Goal: Task Accomplishment & Management: Use online tool/utility

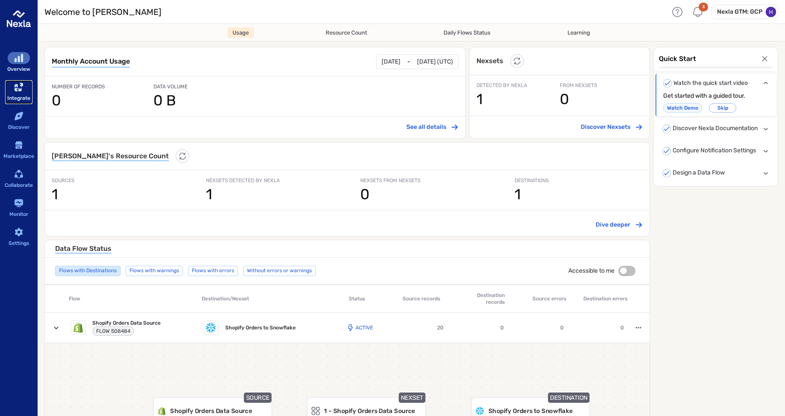
click at [13, 86] on div "sidebar-container" at bounding box center [19, 87] width 22 height 12
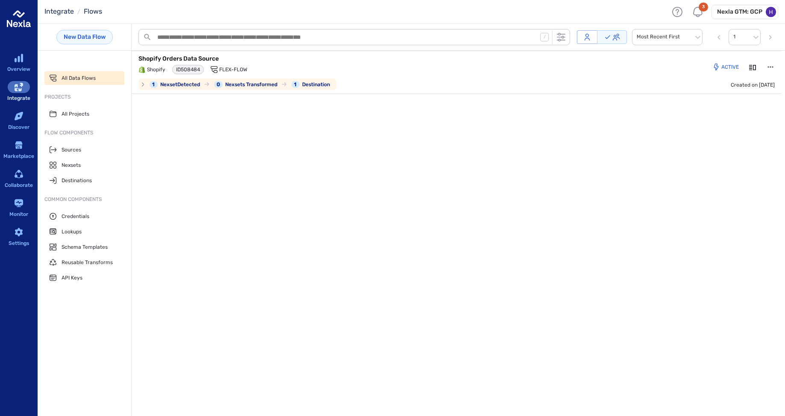
click at [178, 59] on p "Shopify Orders Data Source" at bounding box center [245, 59] width 214 height 9
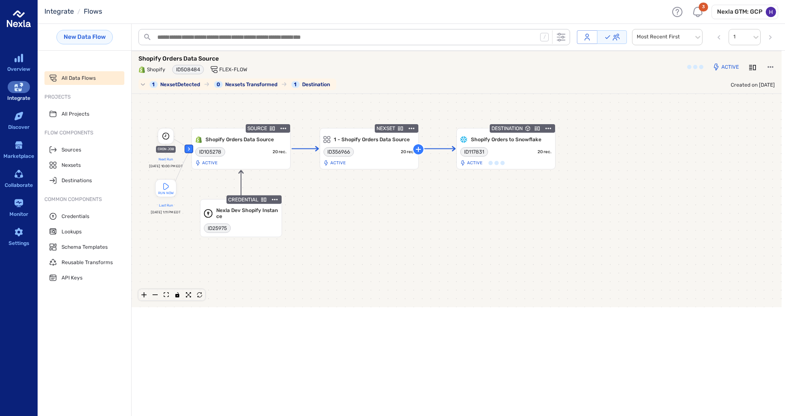
click at [187, 56] on p "Shopify Orders Data Source" at bounding box center [245, 59] width 214 height 9
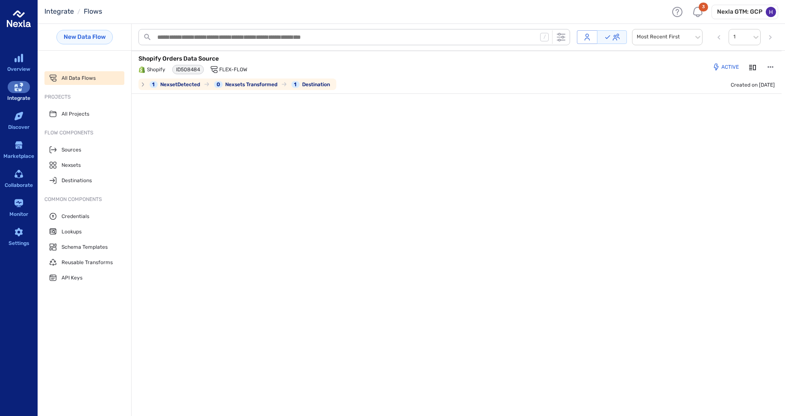
click at [187, 56] on p "Shopify Orders Data Source" at bounding box center [245, 59] width 214 height 9
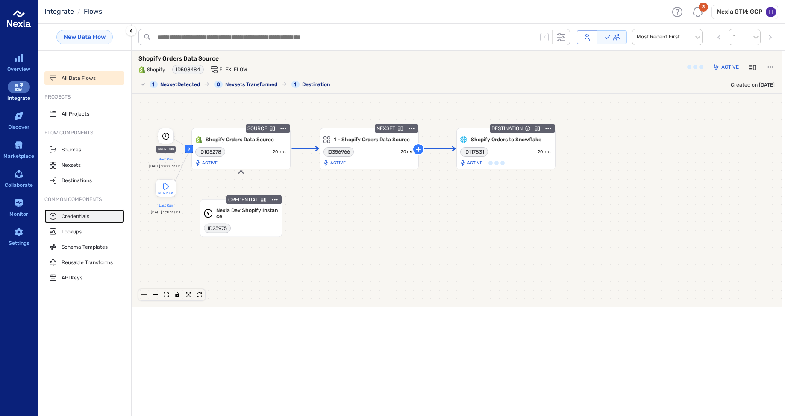
click at [79, 218] on span "Credentials" at bounding box center [76, 216] width 28 height 7
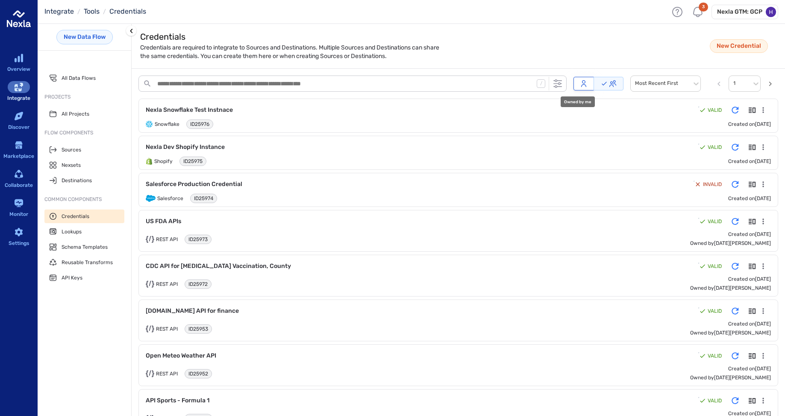
click at [573, 82] on button "Owned by me" at bounding box center [583, 84] width 21 height 14
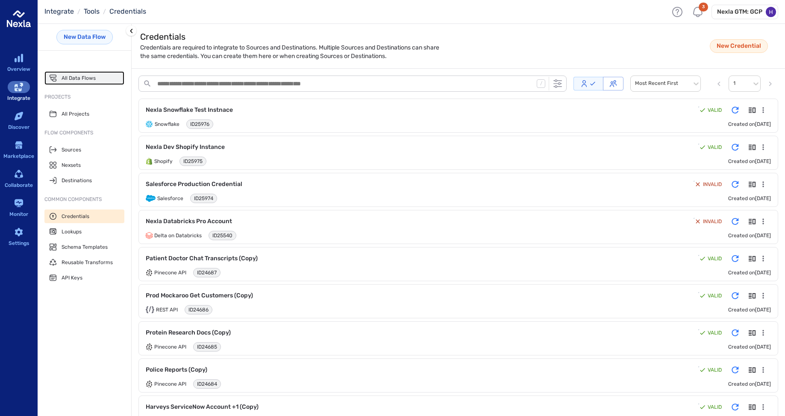
click at [82, 75] on span "All Data Flows" at bounding box center [79, 78] width 34 height 7
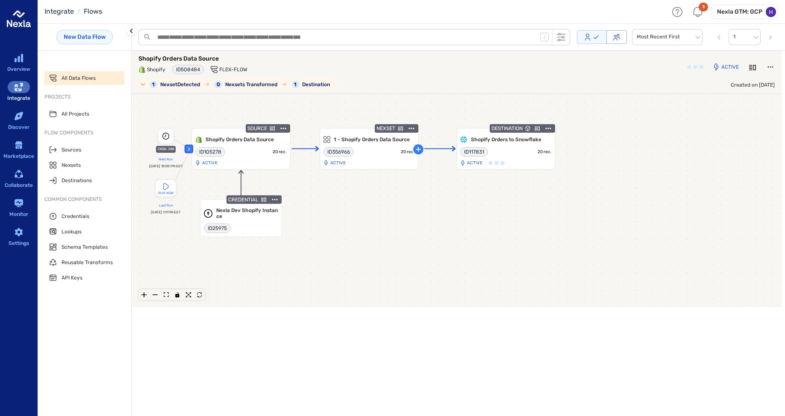
click at [172, 59] on p "Shopify Orders Data Source" at bounding box center [245, 59] width 214 height 9
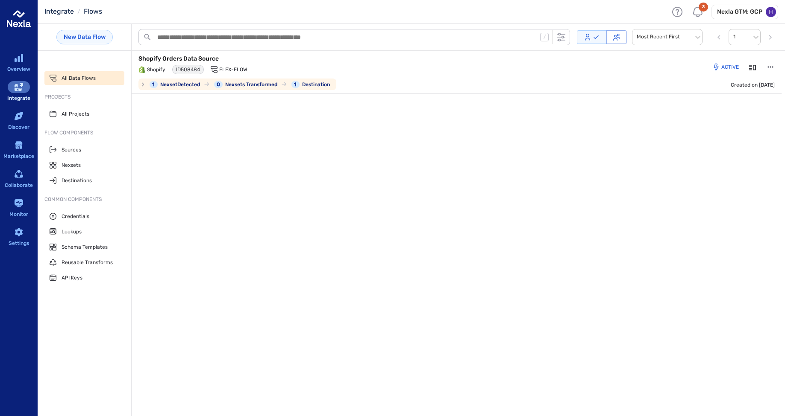
click at [200, 60] on p "Shopify Orders Data Source" at bounding box center [245, 59] width 214 height 9
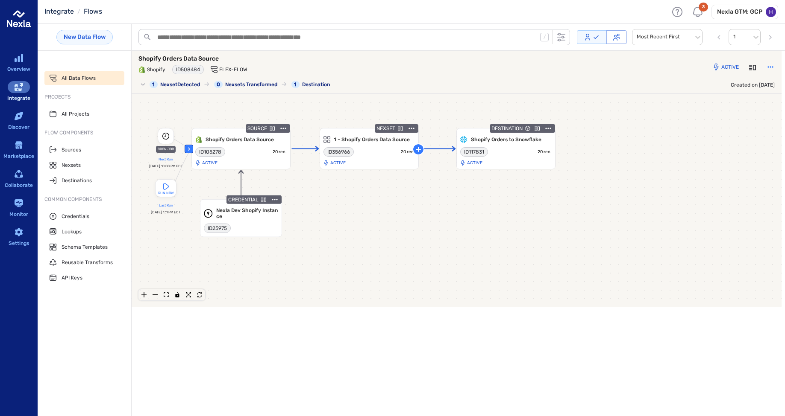
click at [770, 64] on icon "button" at bounding box center [770, 67] width 9 height 9
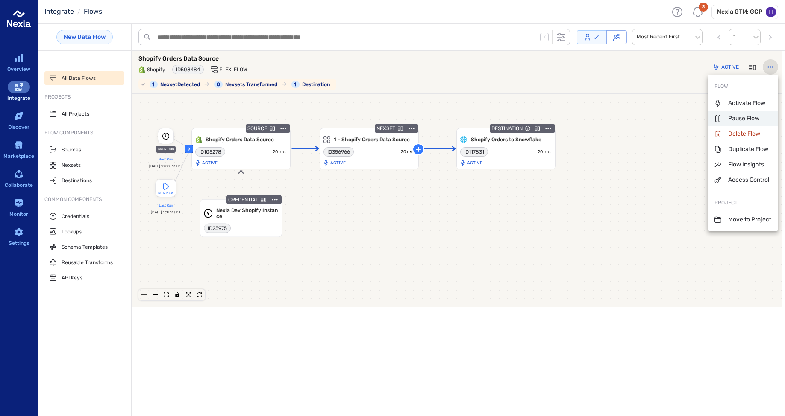
click at [736, 116] on p "Pause Flow" at bounding box center [736, 118] width 45 height 9
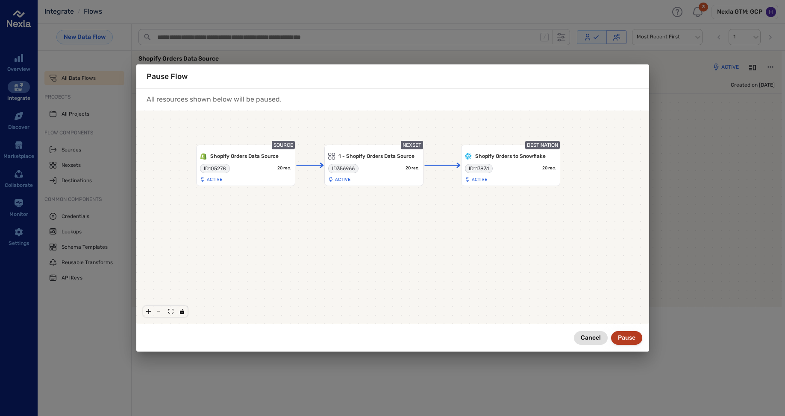
click at [628, 338] on button "Pause" at bounding box center [626, 338] width 31 height 14
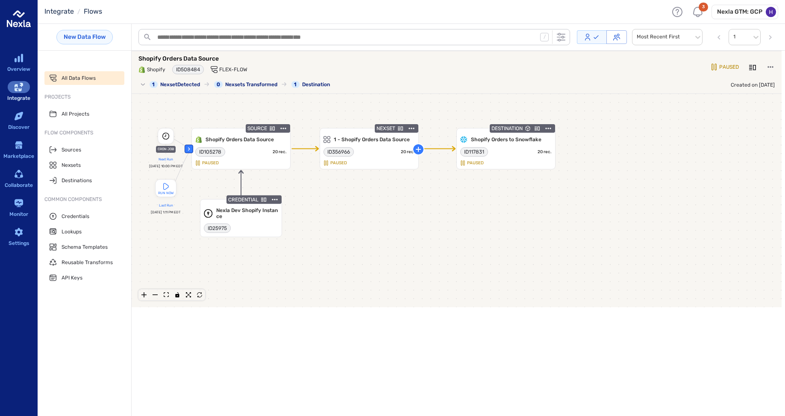
click at [770, 69] on icon "button" at bounding box center [770, 67] width 9 height 9
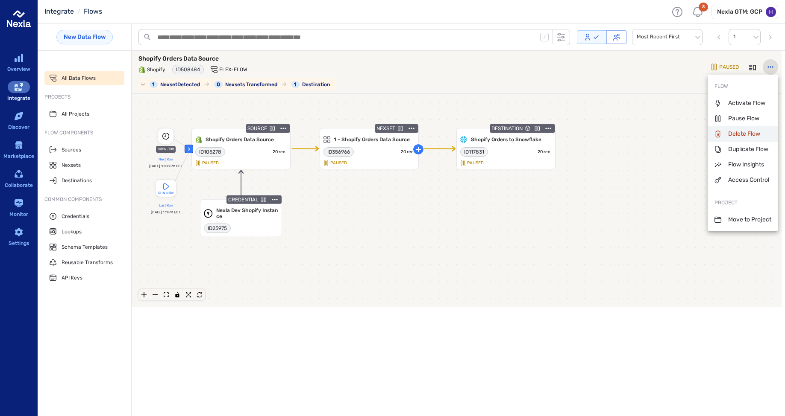
click at [742, 134] on p "Delete Flow" at bounding box center [737, 134] width 46 height 9
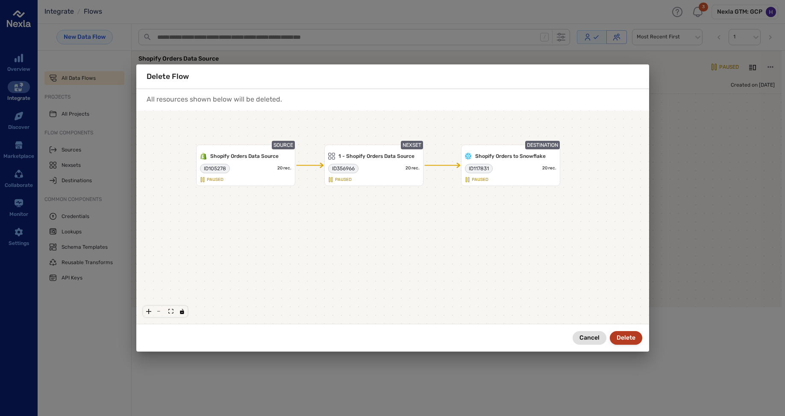
click at [621, 340] on button "Delete" at bounding box center [625, 338] width 32 height 14
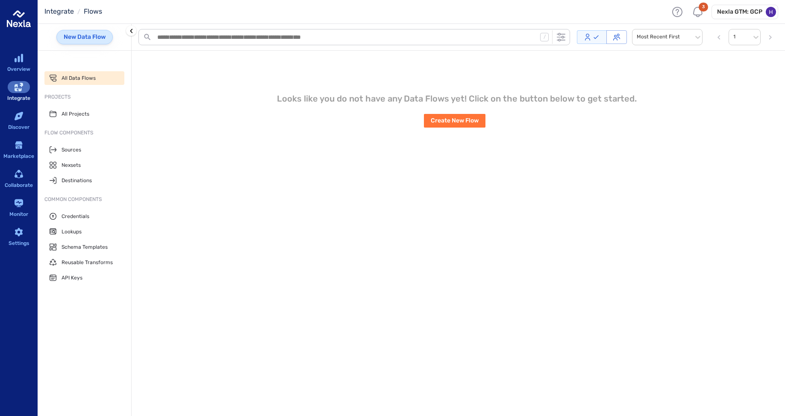
click at [83, 44] on link "New Data Flow" at bounding box center [84, 37] width 56 height 15
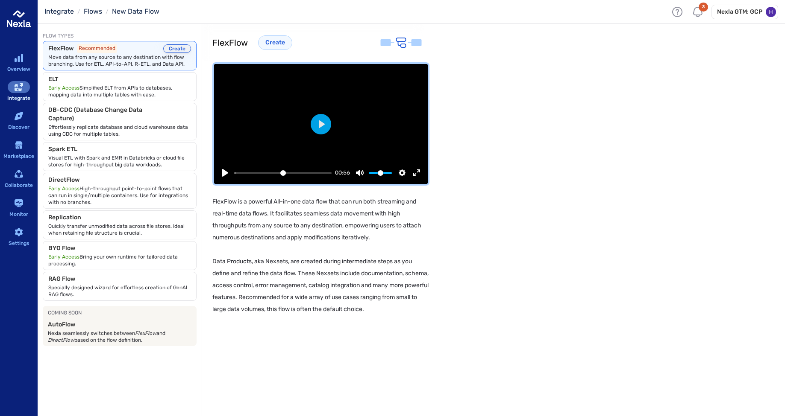
click at [176, 49] on button "Create" at bounding box center [177, 48] width 28 height 9
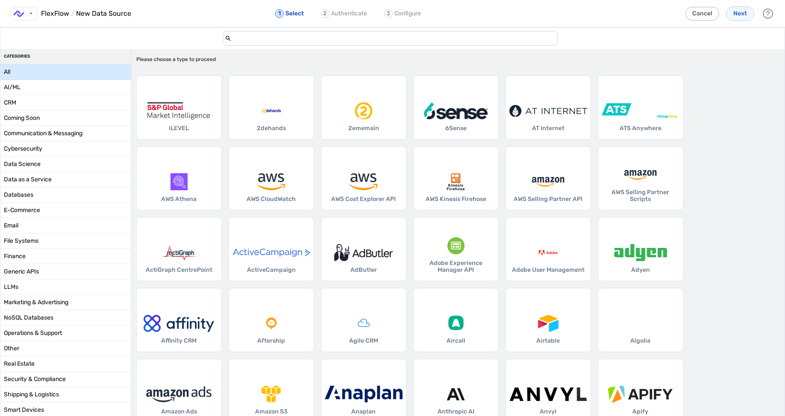
click at [240, 43] on input "add-data-source-form-container" at bounding box center [393, 39] width 324 height 14
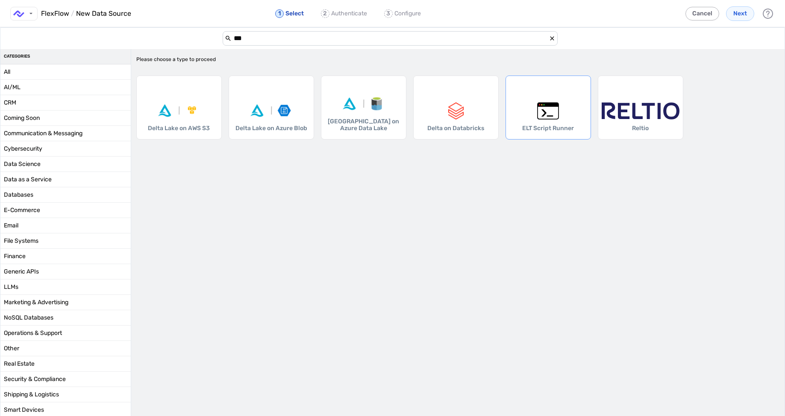
type input "***"
click at [551, 123] on div "ELT Script Runner" at bounding box center [547, 108] width 85 height 64
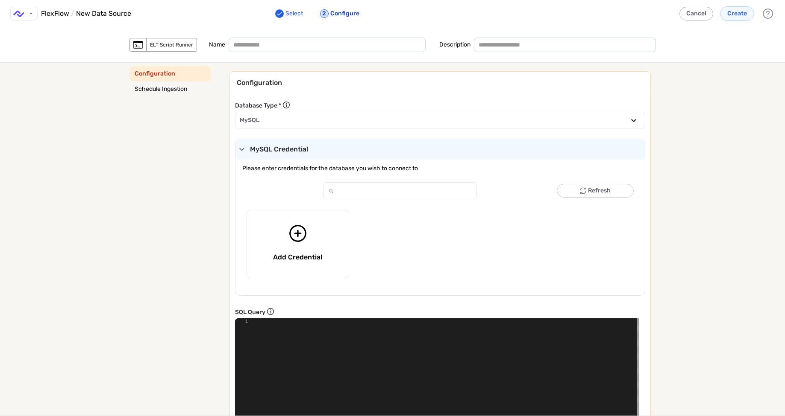
click at [256, 123] on div "field-component" at bounding box center [431, 120] width 382 height 12
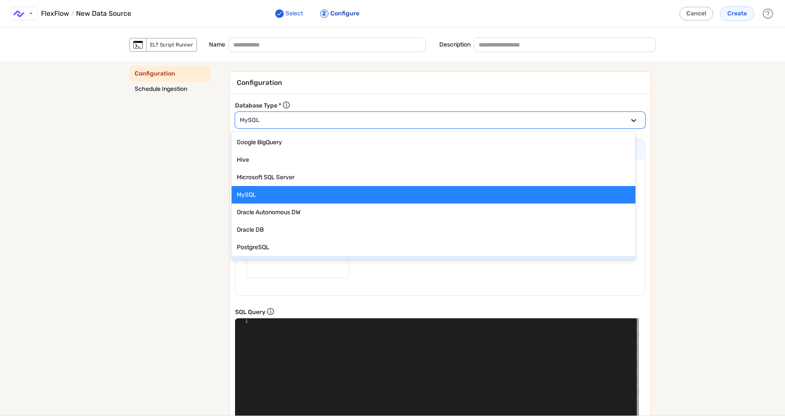
scroll to position [33, 0]
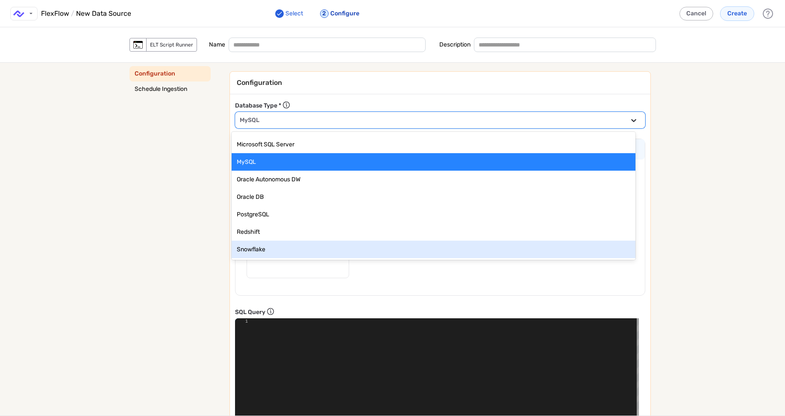
click at [261, 250] on div "Snowflake" at bounding box center [433, 249] width 393 height 11
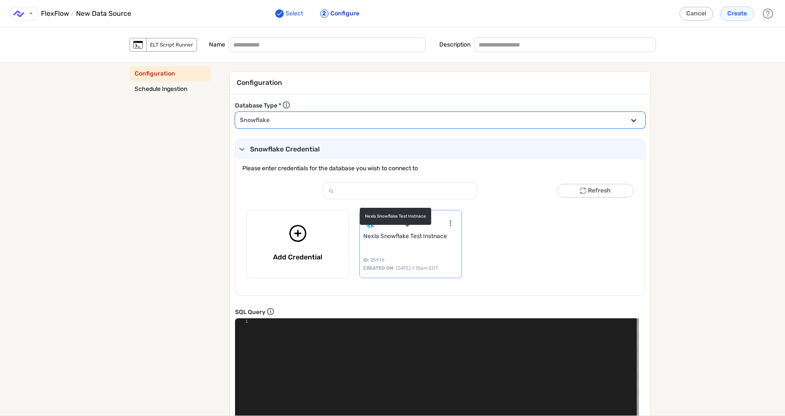
click at [396, 242] on div "Nexla Snowflake Test Instnace ID: 25976 CREATED ON: Sep 11, 2025 at 1:15pm EDT" at bounding box center [410, 244] width 103 height 68
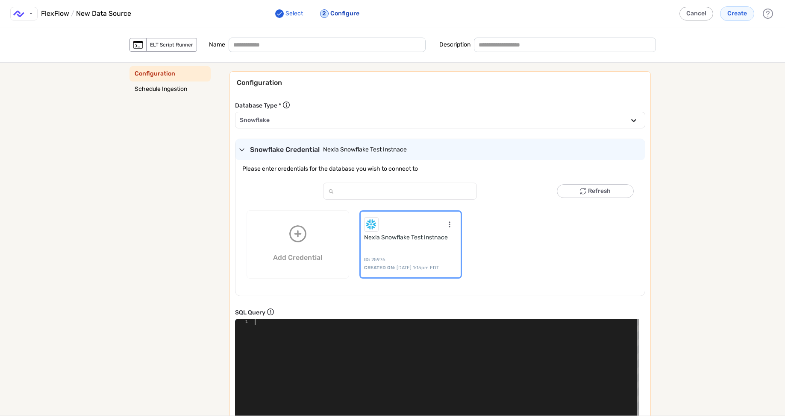
click at [264, 332] on div "field-component" at bounding box center [447, 372] width 384 height 107
type textarea "**********"
click at [731, 14] on span "Create" at bounding box center [737, 13] width 20 height 9
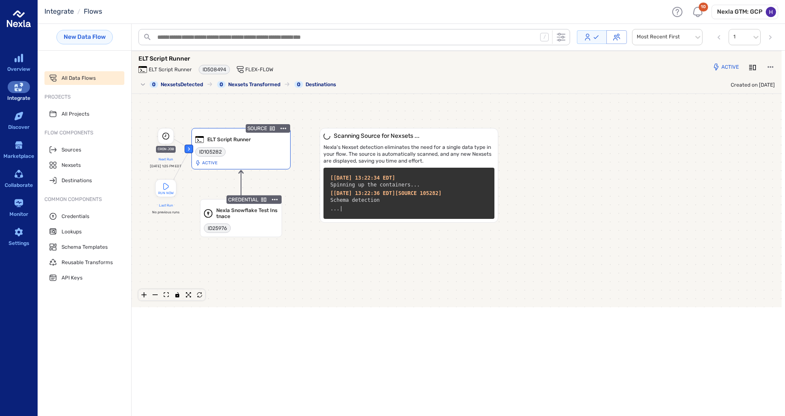
click at [281, 129] on icon "menu-actions-container" at bounding box center [283, 128] width 6 height 1
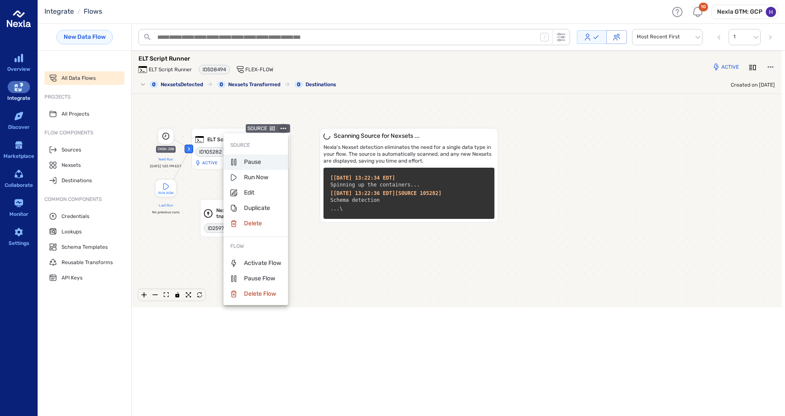
click at [258, 162] on p "Pause" at bounding box center [245, 162] width 31 height 9
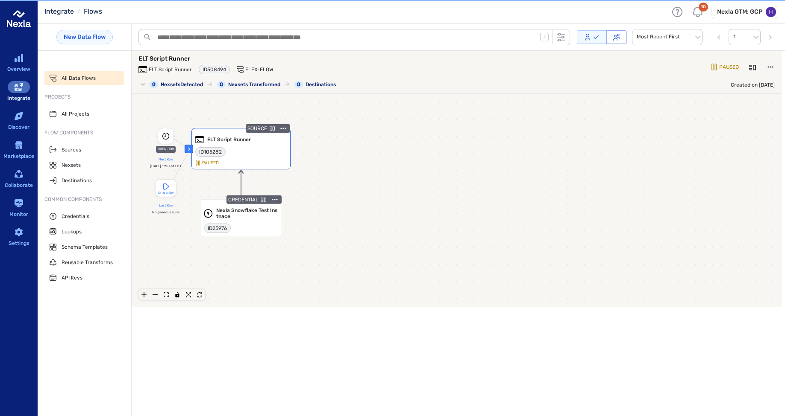
click at [282, 129] on div "‹ CRON JOB Next Run Thu, Sep 11, 1:25 PM EDT RUN NOW Last Run No previous runs …" at bounding box center [457, 201] width 650 height 214
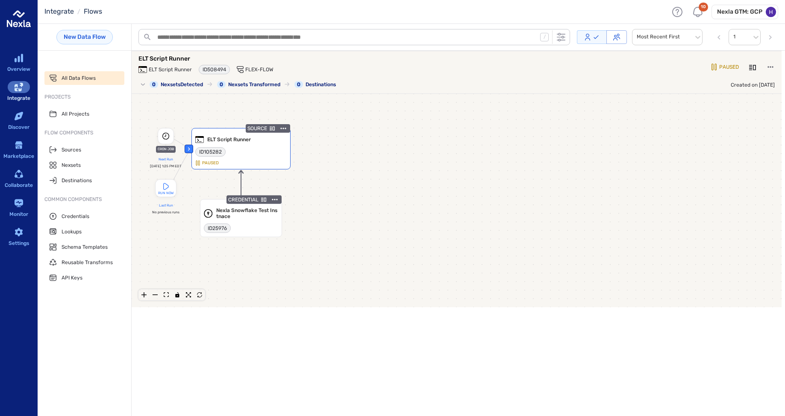
click at [282, 130] on icon "menu-actions-container" at bounding box center [283, 128] width 9 height 9
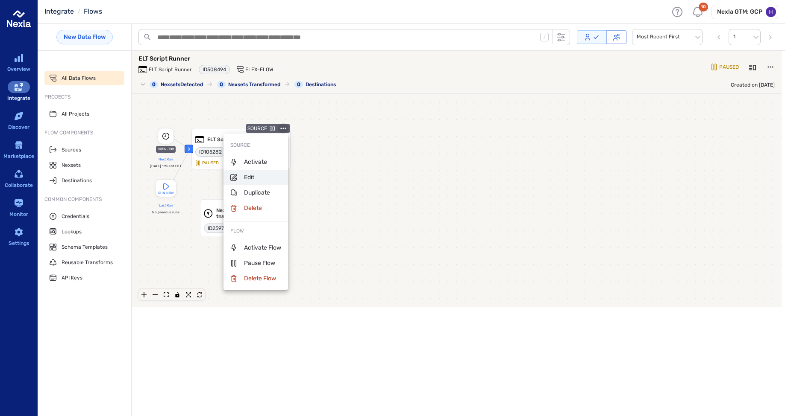
click at [252, 176] on p "Edit" at bounding box center [242, 177] width 24 height 9
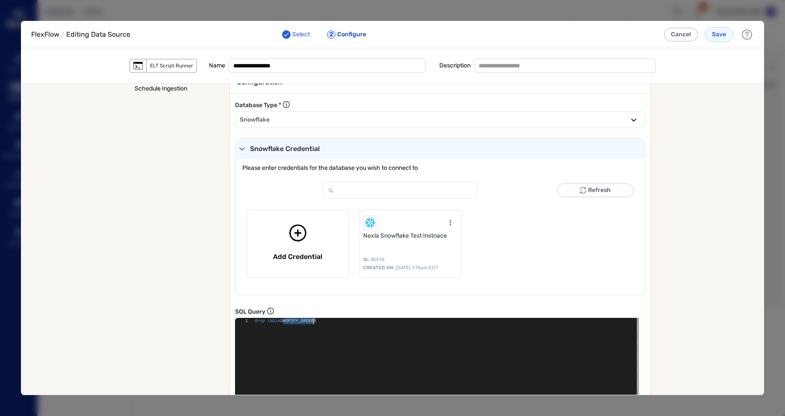
scroll to position [0, 64]
drag, startPoint x: 280, startPoint y: 321, endPoint x: 322, endPoint y: 322, distance: 42.3
click at [322, 322] on div "drop table SHOPIFY_ORDERS" at bounding box center [447, 371] width 384 height 107
type textarea "**********"
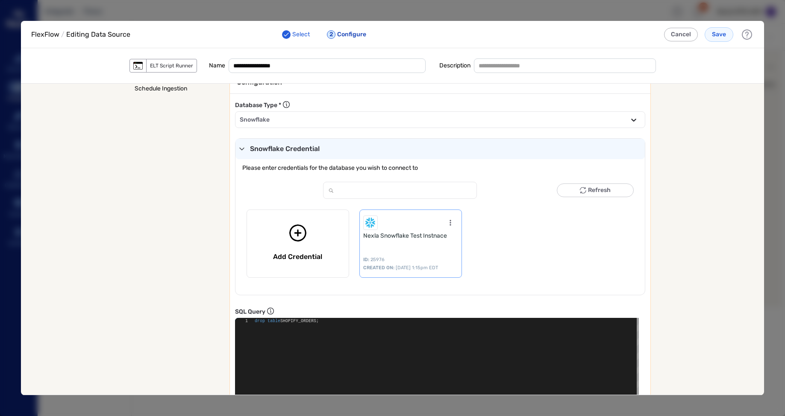
click at [437, 230] on div "field-component" at bounding box center [410, 222] width 95 height 15
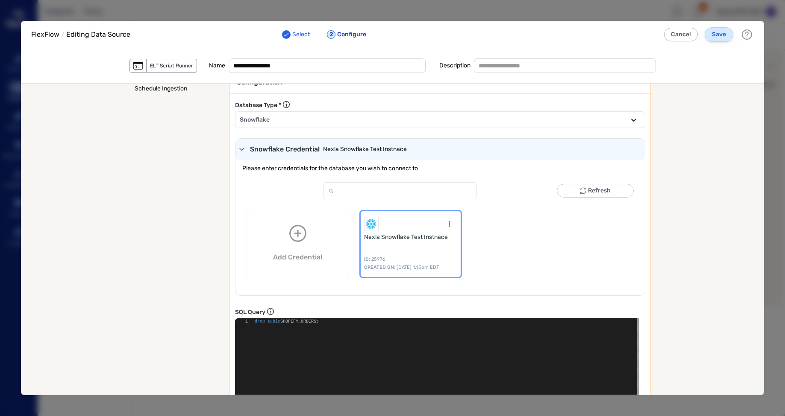
click at [715, 39] on button "Save" at bounding box center [718, 34] width 29 height 15
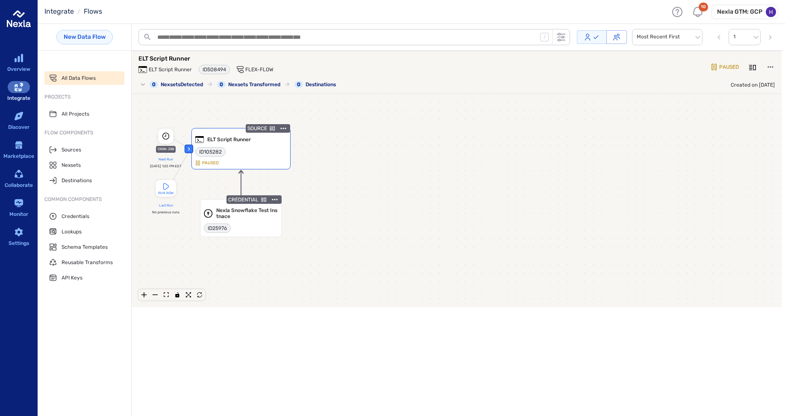
click at [280, 127] on icon "menu-actions-container" at bounding box center [283, 128] width 9 height 9
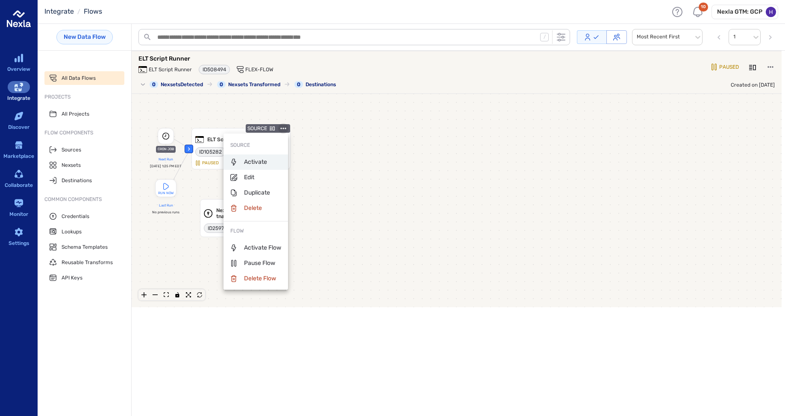
click at [266, 157] on div "Activate" at bounding box center [248, 162] width 37 height 15
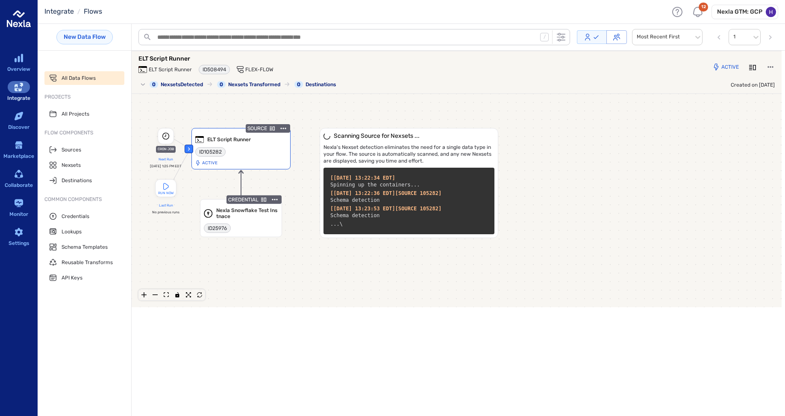
click at [283, 129] on icon "menu-actions-container" at bounding box center [283, 128] width 6 height 1
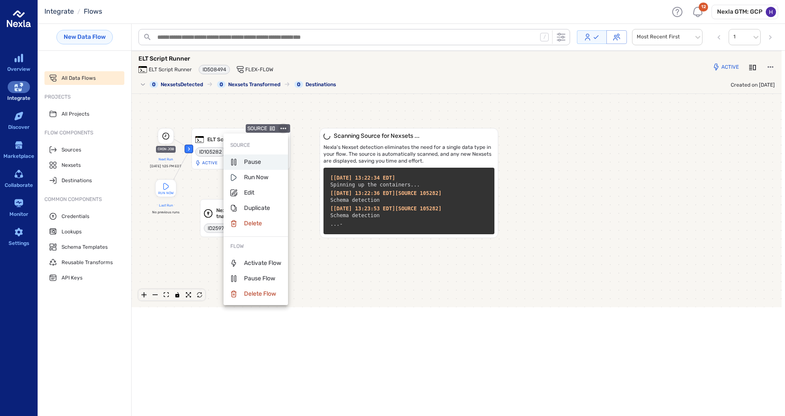
click at [264, 157] on li "Pause" at bounding box center [255, 162] width 64 height 15
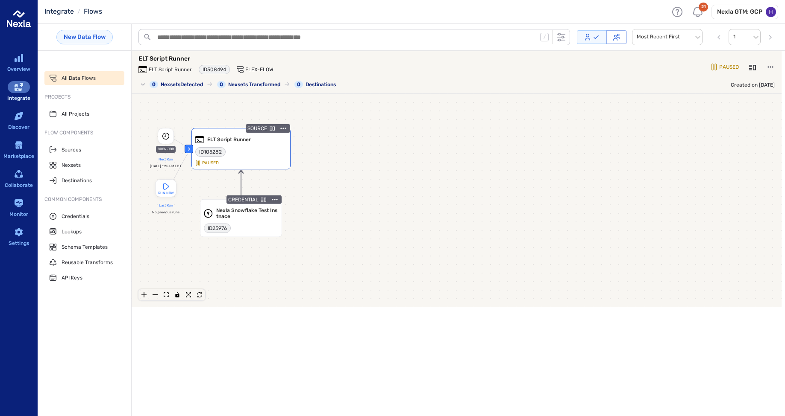
click at [283, 128] on icon "menu-actions-container" at bounding box center [283, 128] width 6 height 1
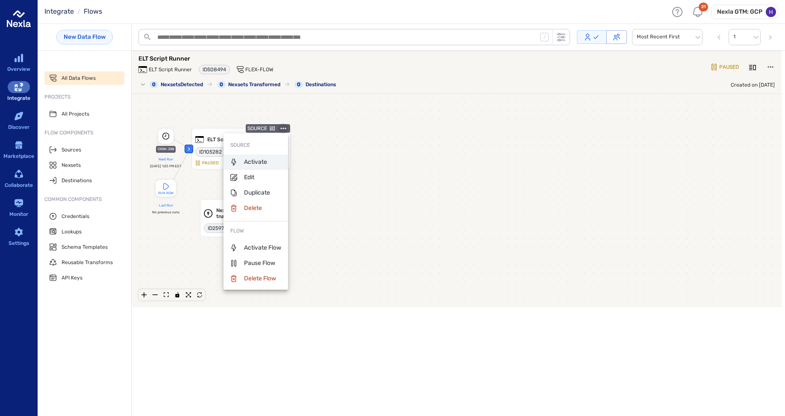
click at [268, 161] on li "Activate" at bounding box center [255, 162] width 64 height 15
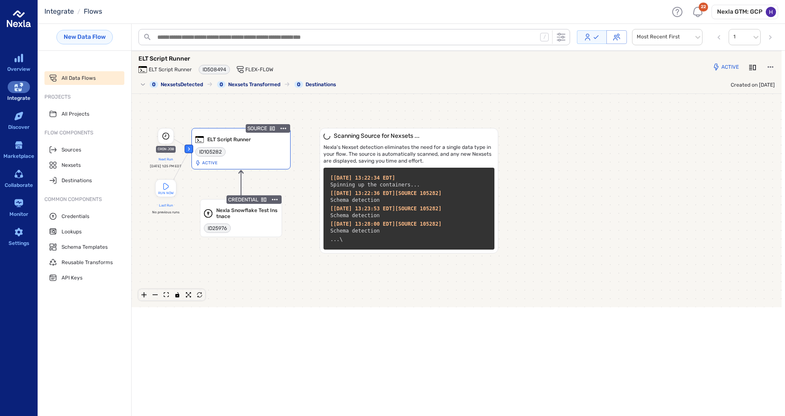
click at [281, 130] on icon "menu-actions-container" at bounding box center [283, 128] width 9 height 9
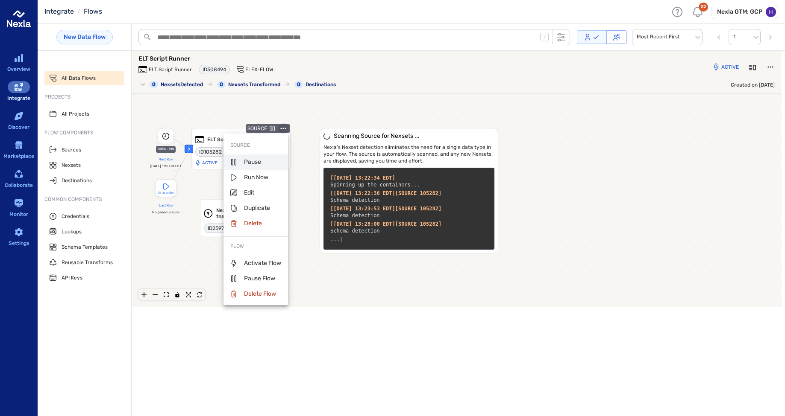
click at [260, 160] on p "Pause" at bounding box center [245, 162] width 31 height 9
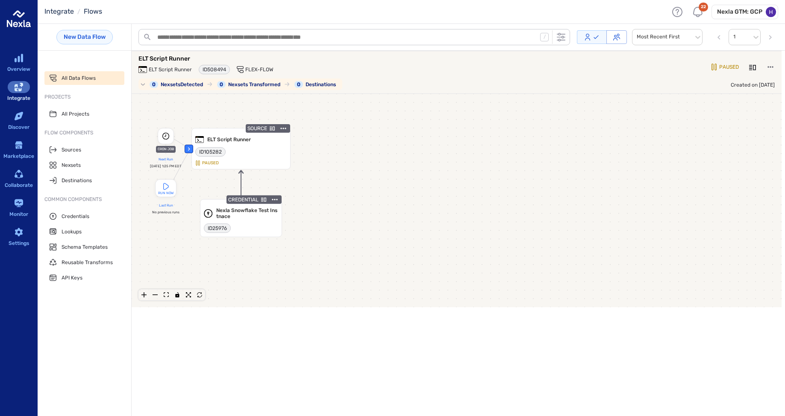
click at [169, 56] on p "ELT Script Runner" at bounding box center [245, 59] width 214 height 9
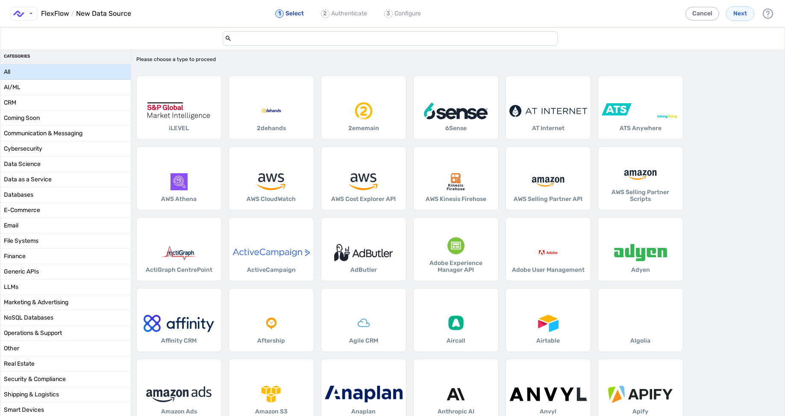
click at [246, 42] on input "add-data-source-form-container" at bounding box center [393, 39] width 324 height 14
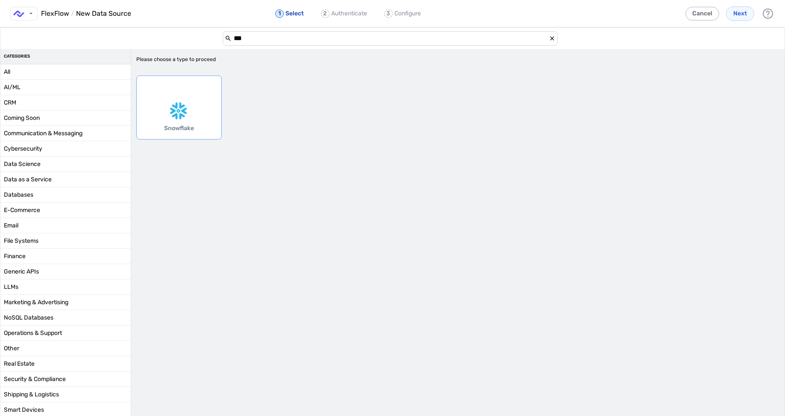
type input "***"
click at [191, 109] on div "add-data-source-form-container" at bounding box center [179, 111] width 78 height 17
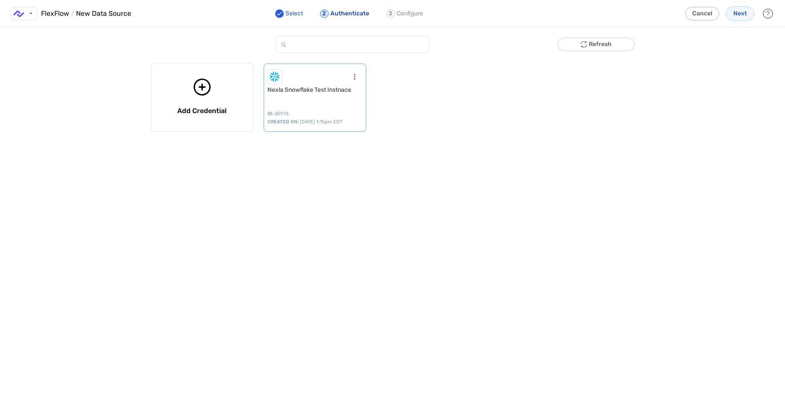
click at [282, 98] on div "Nexla Snowflake Test Instnace ID: 25976 CREATED ON: [DATE] 1:15pm EDT" at bounding box center [315, 98] width 103 height 68
click at [740, 11] on span "Next" at bounding box center [740, 13] width 14 height 9
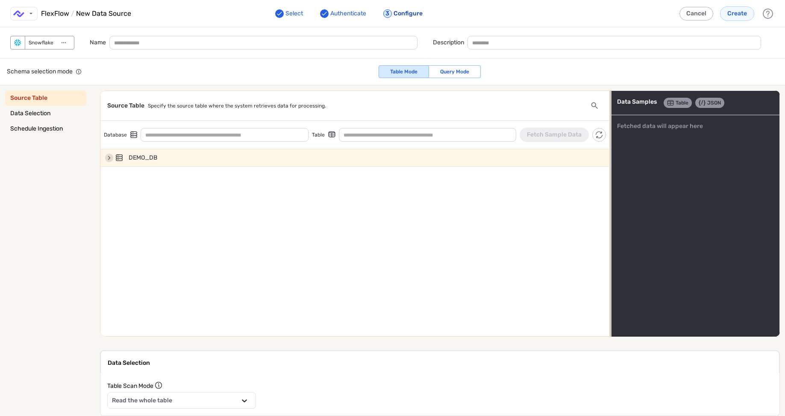
click at [105, 160] on icon "add-data-source-form-container" at bounding box center [109, 158] width 9 height 8
type input "*******"
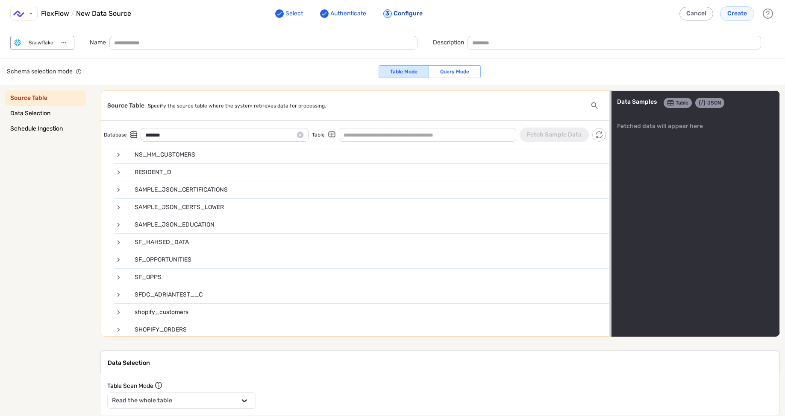
scroll to position [747, 0]
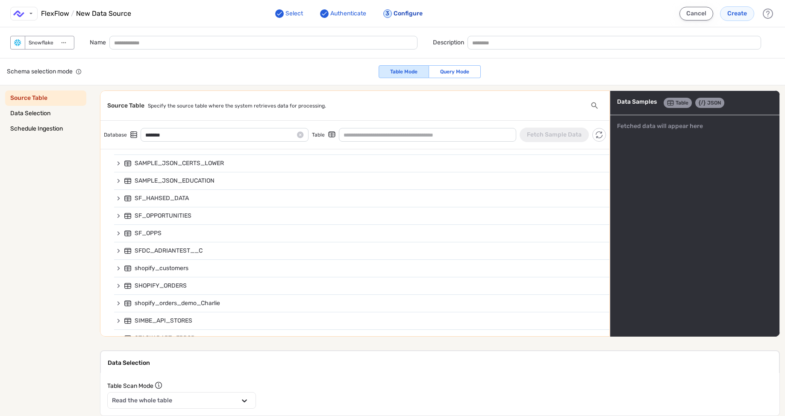
click at [691, 13] on button "Cancel" at bounding box center [696, 14] width 34 height 14
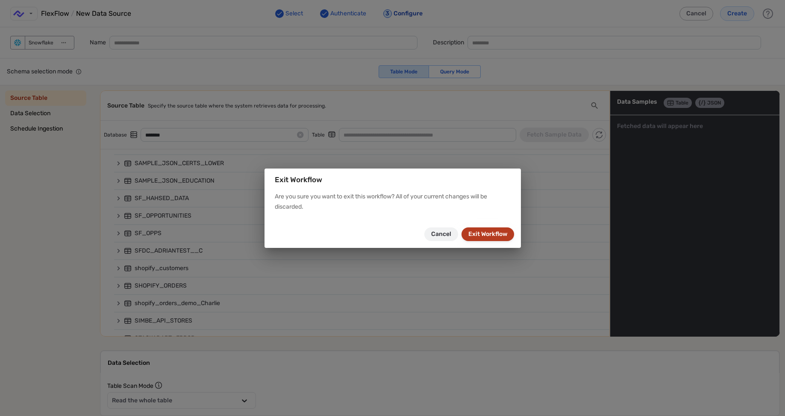
click at [483, 237] on button "Exit Workflow" at bounding box center [487, 235] width 53 height 14
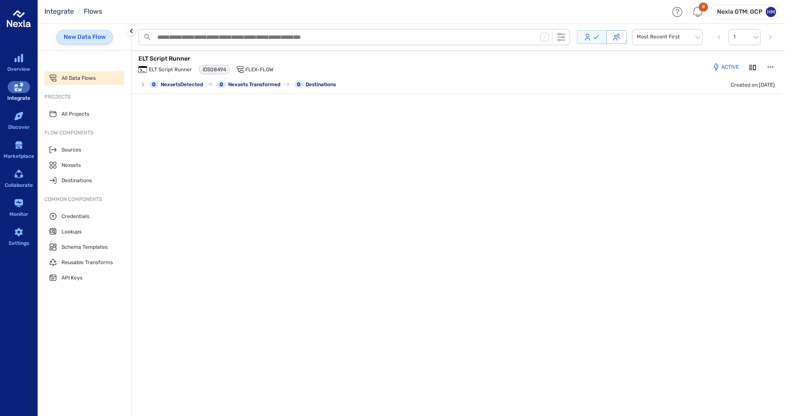
click at [92, 39] on link "New Data Flow" at bounding box center [84, 37] width 56 height 15
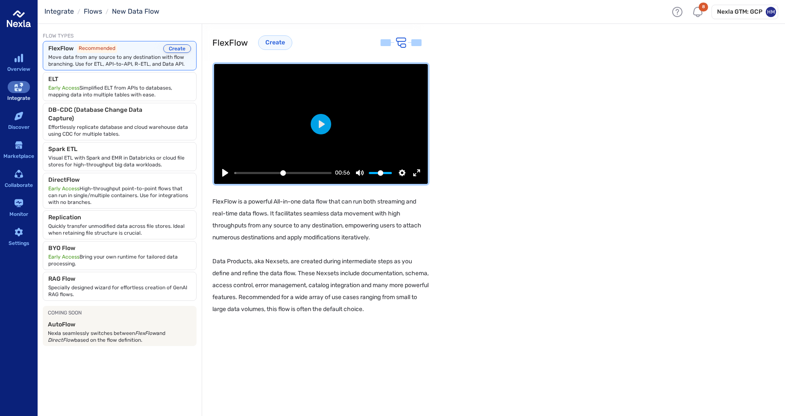
click at [179, 46] on button "Create" at bounding box center [177, 48] width 28 height 9
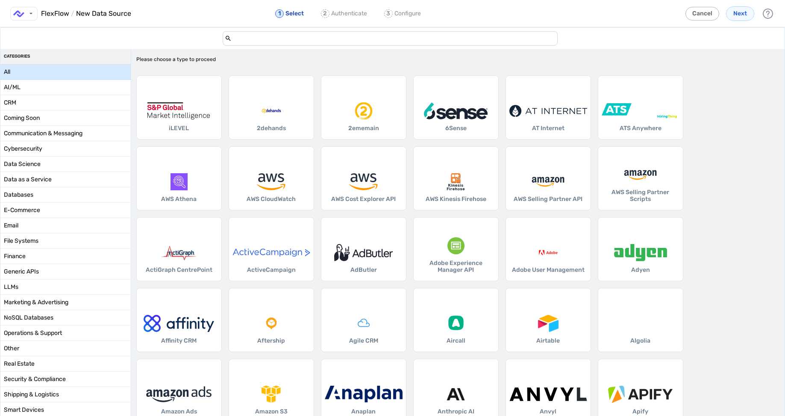
click at [246, 38] on input "add-data-source-form-container" at bounding box center [393, 39] width 324 height 14
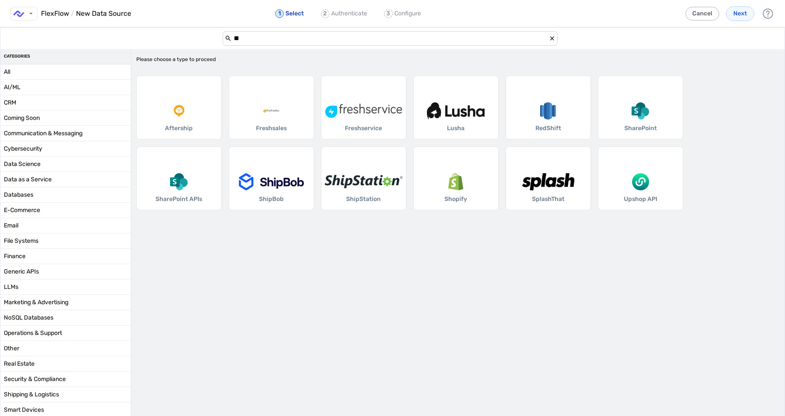
type input "*"
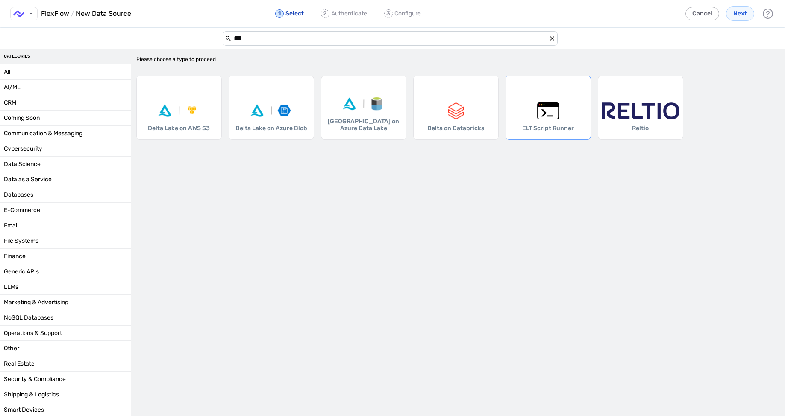
type input "***"
click at [527, 111] on div "add-data-source-form-container" at bounding box center [548, 111] width 78 height 17
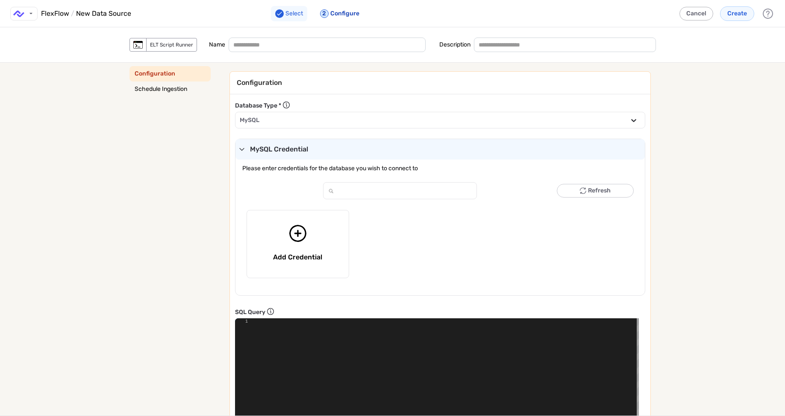
click at [290, 11] on p "Select" at bounding box center [294, 14] width 18 height 10
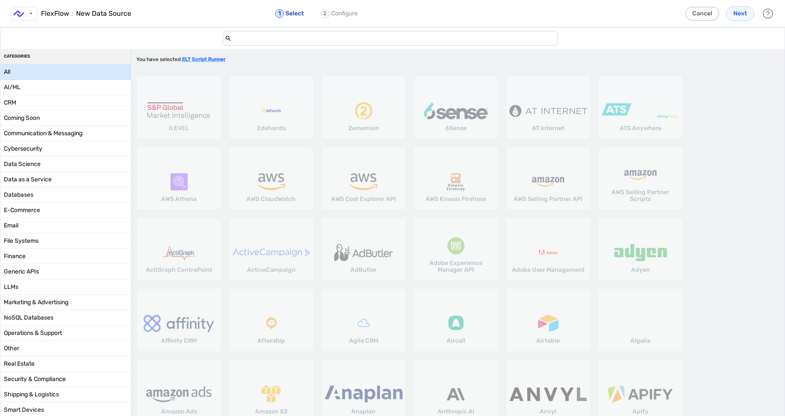
click at [252, 39] on input "add-data-source-form-container" at bounding box center [393, 39] width 324 height 14
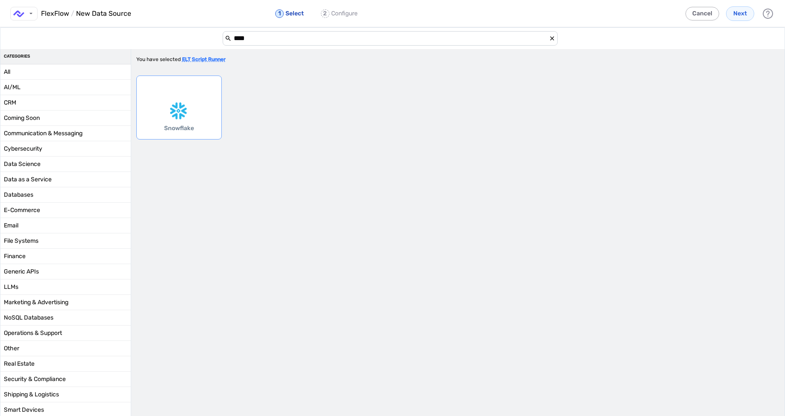
type input "****"
click at [177, 119] on div "add-data-source-form-container" at bounding box center [179, 111] width 78 height 17
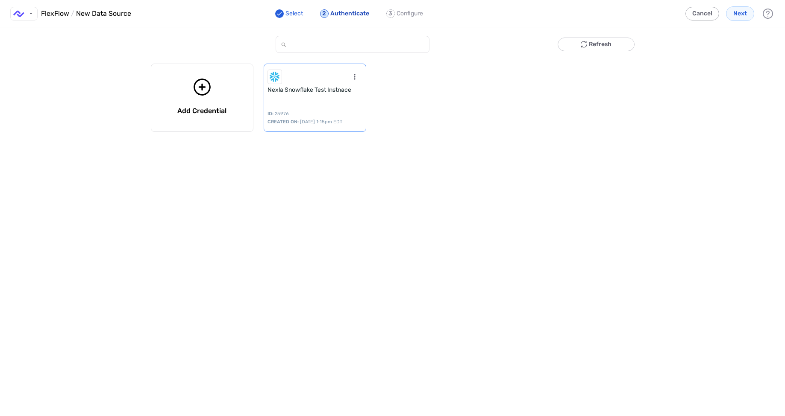
click at [326, 88] on div "Nexla Snowflake Test Instnace" at bounding box center [314, 90] width 95 height 11
click at [747, 10] on button "Next" at bounding box center [740, 13] width 28 height 15
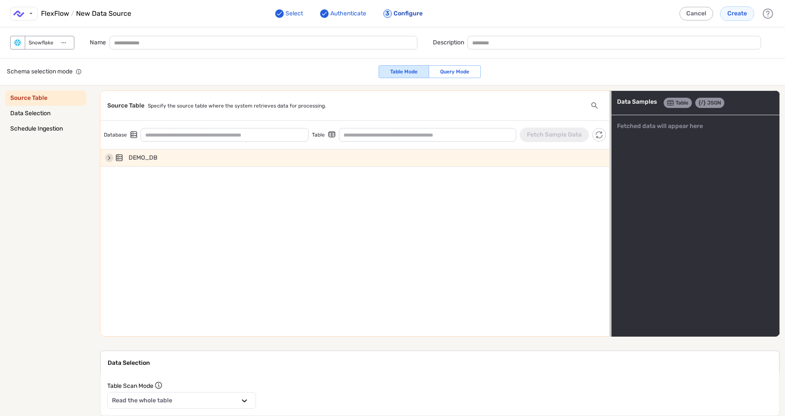
click at [106, 157] on icon "add-data-source-form-container" at bounding box center [109, 158] width 9 height 8
type input "*******"
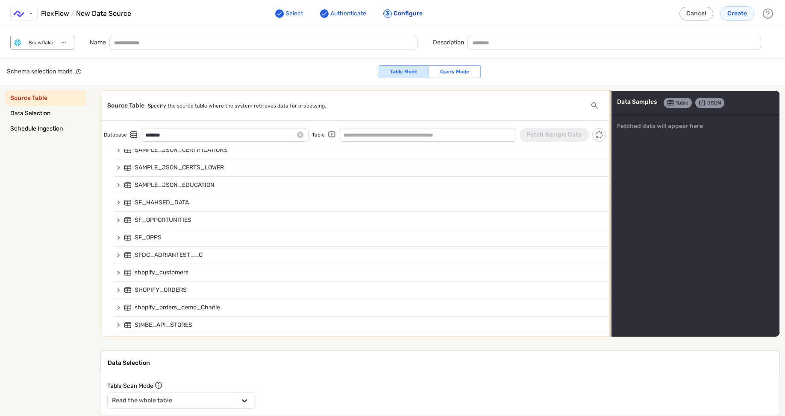
scroll to position [744, 0]
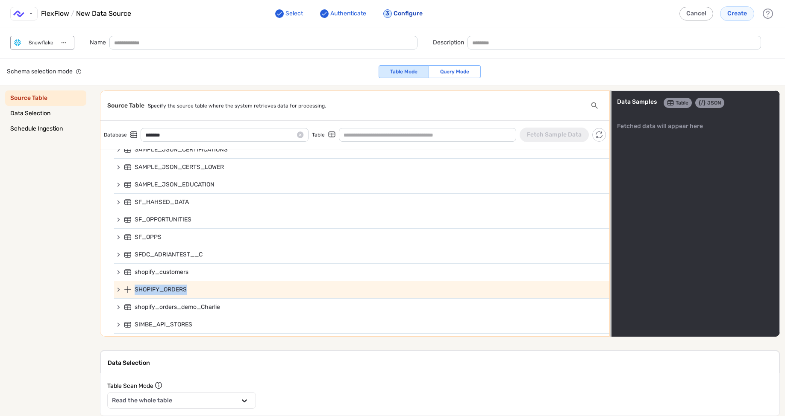
drag, startPoint x: 134, startPoint y: 290, endPoint x: 187, endPoint y: 292, distance: 53.9
click at [187, 292] on div "SHOPIFY_ORDERS" at bounding box center [366, 290] width 485 height 10
type input "**********"
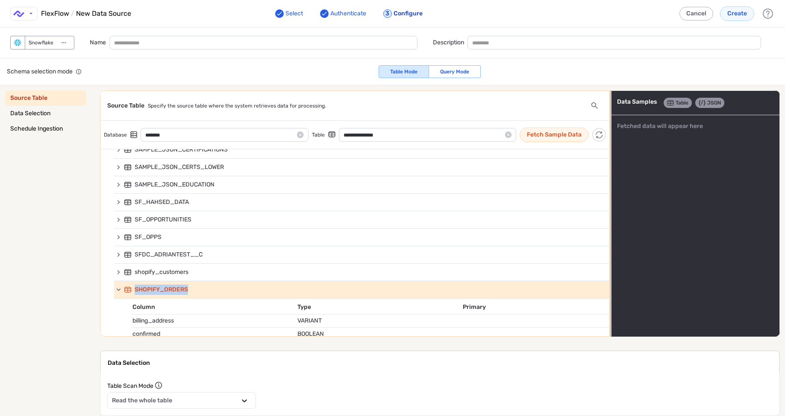
copy span "SHOPIFY_ORDERS"
click at [696, 15] on button "Cancel" at bounding box center [696, 14] width 34 height 14
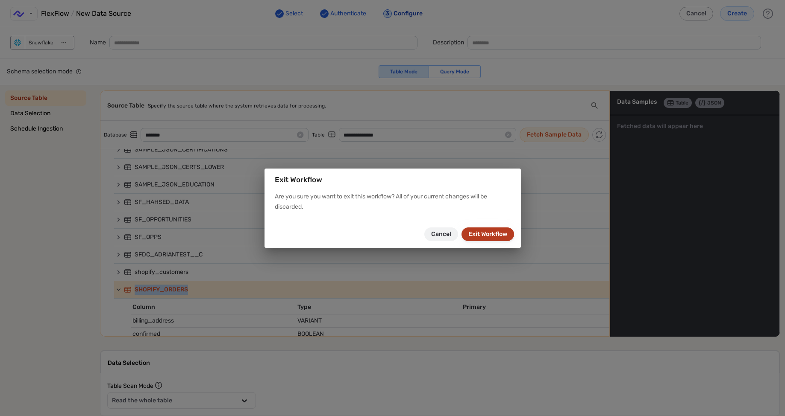
click at [473, 236] on button "Exit Workflow" at bounding box center [487, 235] width 53 height 14
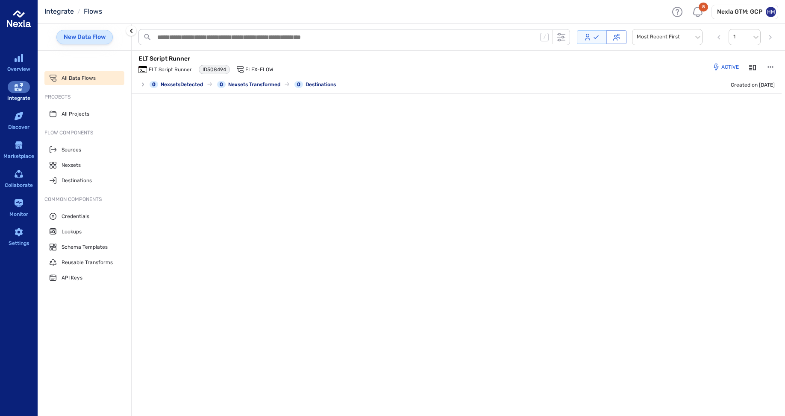
click at [95, 35] on link "New Data Flow" at bounding box center [84, 37] width 56 height 15
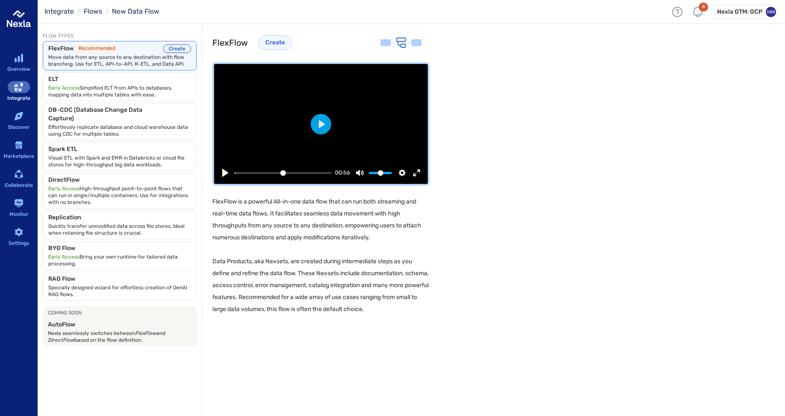
click at [178, 50] on button "Create" at bounding box center [177, 48] width 28 height 9
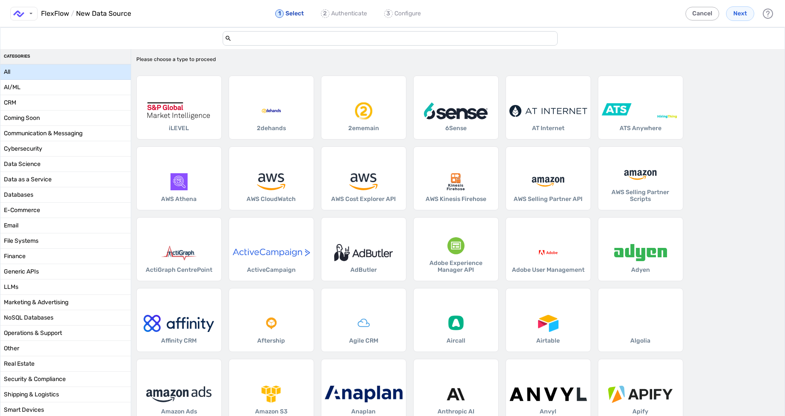
click at [475, 40] on input "add-data-source-form-container" at bounding box center [393, 39] width 324 height 14
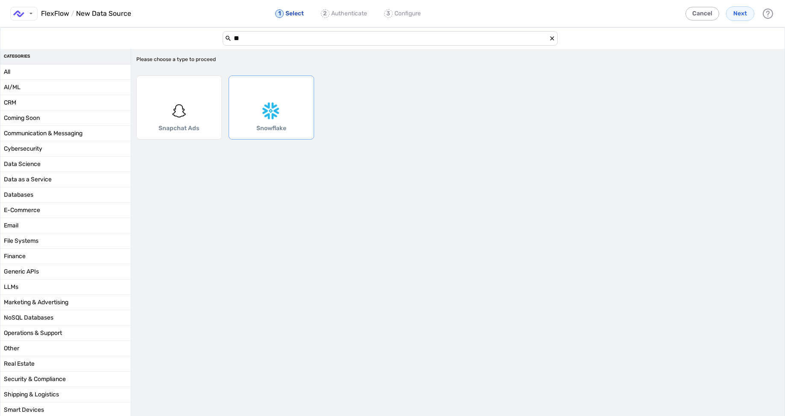
type input "**"
click at [306, 103] on div "add-data-source-form-container" at bounding box center [271, 111] width 78 height 17
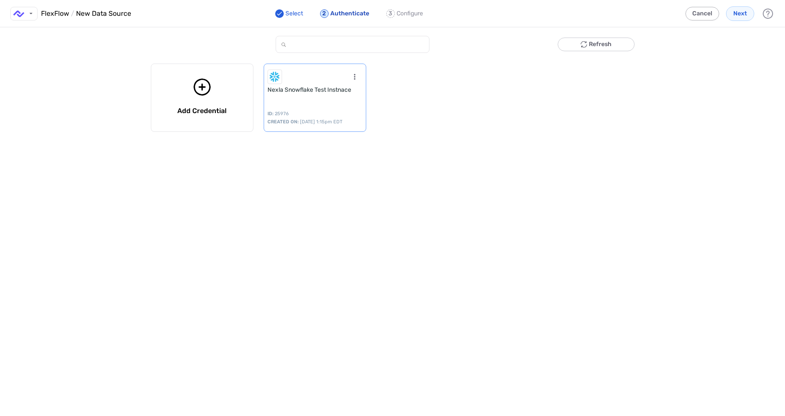
click at [306, 101] on div "Nexla Snowflake Test Instnace ID: 25976 CREATED ON: Sep 11, 2025 at 1:15pm EDT" at bounding box center [315, 98] width 103 height 68
click at [744, 15] on span "Next" at bounding box center [740, 13] width 14 height 9
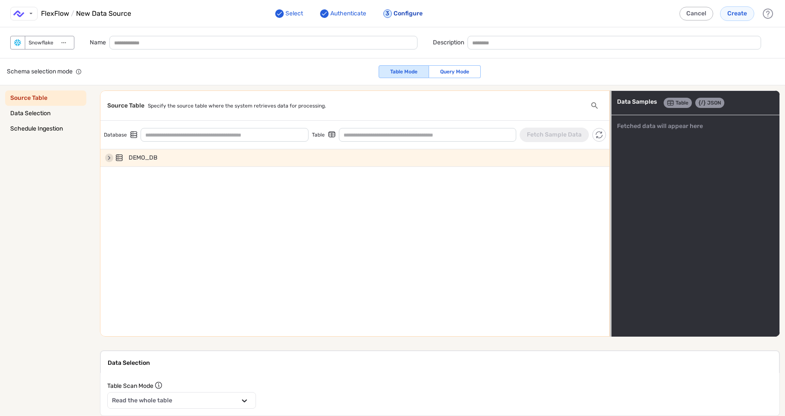
click at [109, 160] on icon "add-data-source-form-container" at bounding box center [109, 158] width 9 height 8
type input "*******"
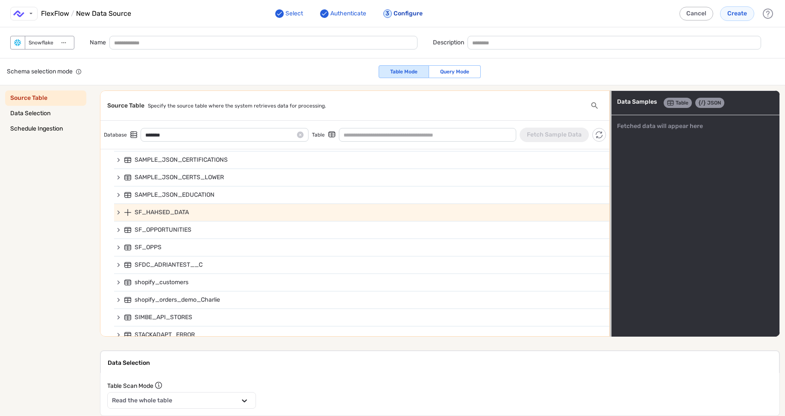
scroll to position [733, 0]
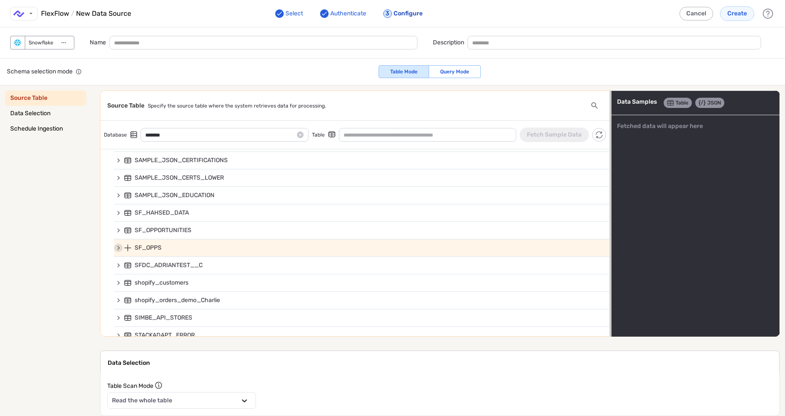
click at [119, 246] on icon "add-data-source-form-container" at bounding box center [118, 248] width 9 height 8
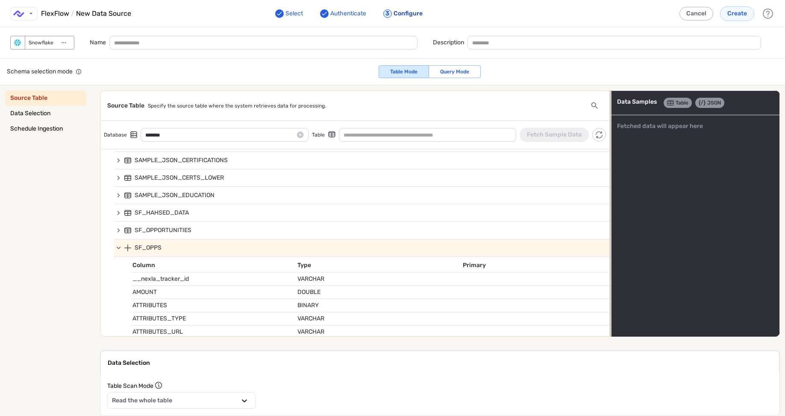
click at [119, 246] on icon "add-data-source-form-container" at bounding box center [118, 248] width 8 height 9
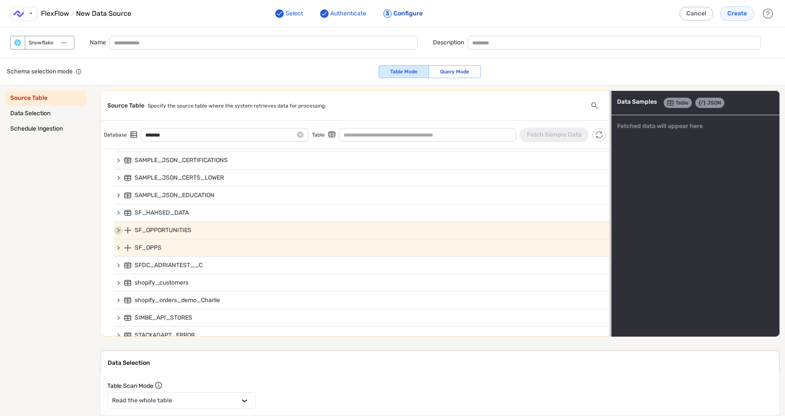
click at [119, 231] on icon "add-data-source-form-container" at bounding box center [118, 230] width 3 height 4
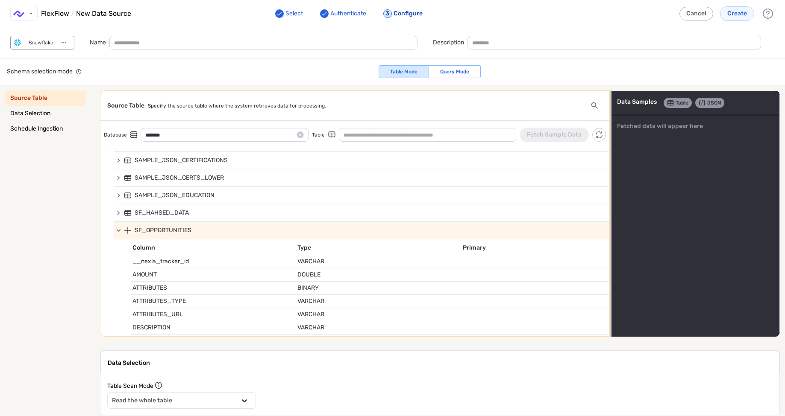
click at [119, 231] on icon "add-data-source-form-container" at bounding box center [118, 230] width 4 height 3
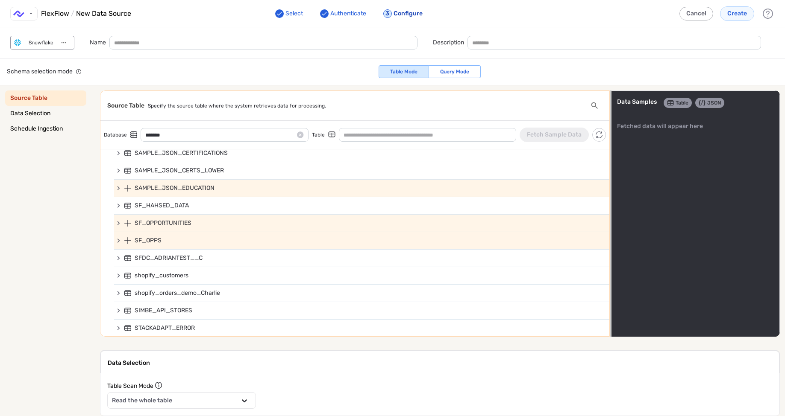
scroll to position [744, 0]
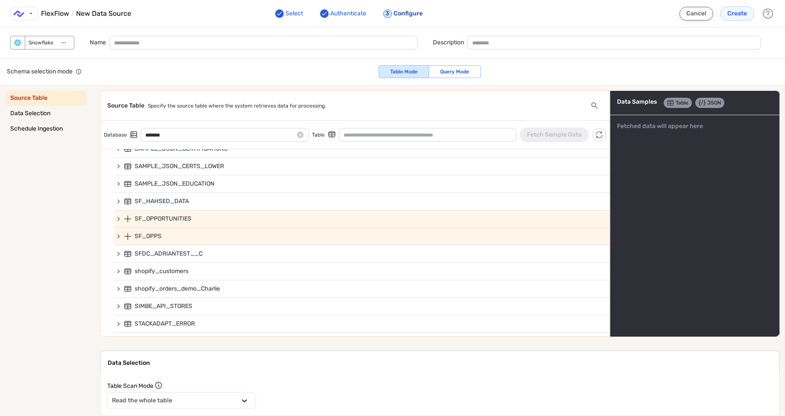
click at [693, 11] on button "Cancel" at bounding box center [696, 14] width 34 height 14
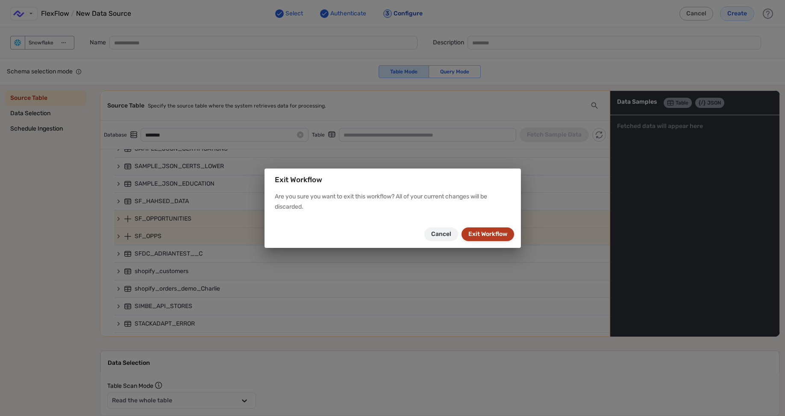
click at [488, 231] on button "Exit Workflow" at bounding box center [487, 235] width 53 height 14
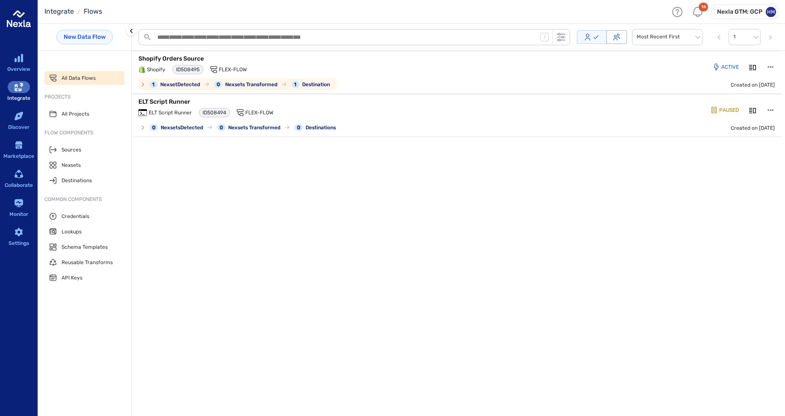
click at [170, 55] on p "Shopify Orders Source" at bounding box center [245, 59] width 214 height 9
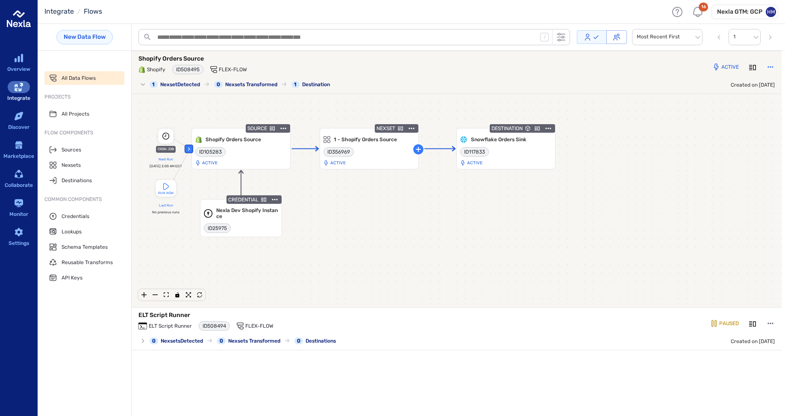
click at [766, 64] on icon "button" at bounding box center [770, 67] width 9 height 9
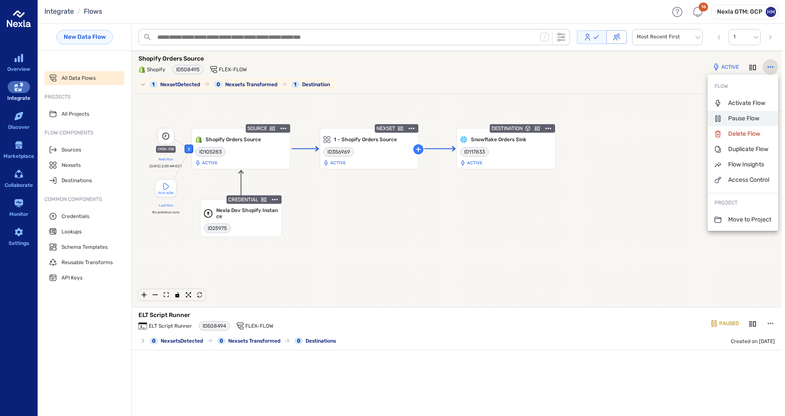
click at [734, 121] on p "Pause Flow" at bounding box center [736, 118] width 45 height 9
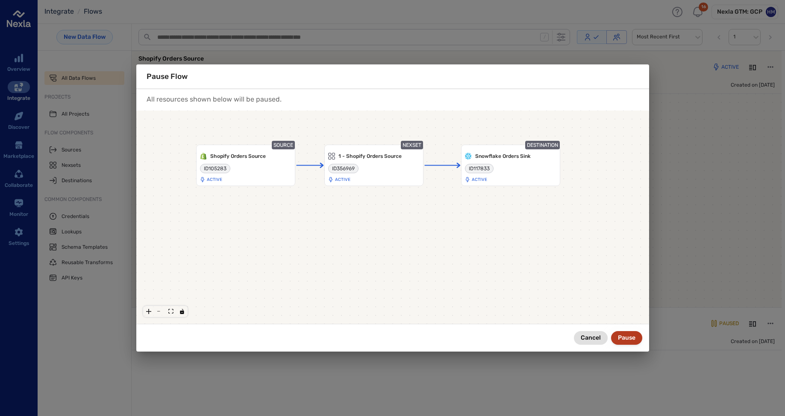
click at [624, 337] on button "Pause" at bounding box center [626, 338] width 31 height 14
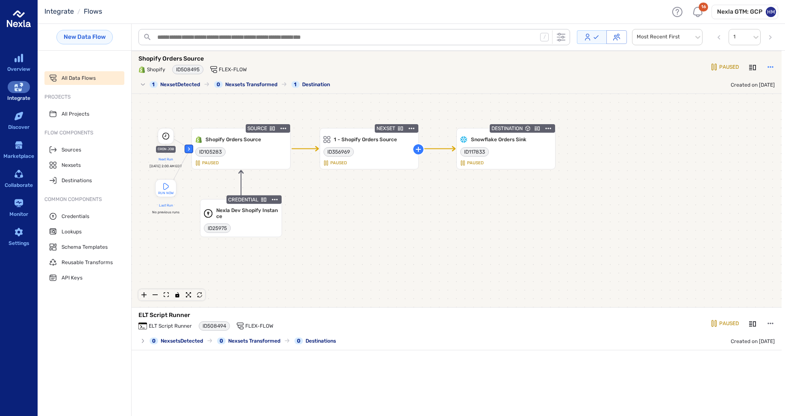
click at [770, 68] on icon "button" at bounding box center [770, 67] width 9 height 9
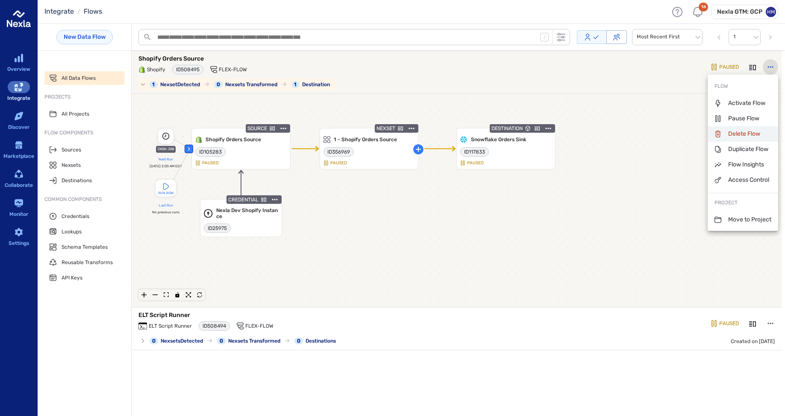
click at [740, 132] on p "Delete Flow" at bounding box center [737, 134] width 46 height 9
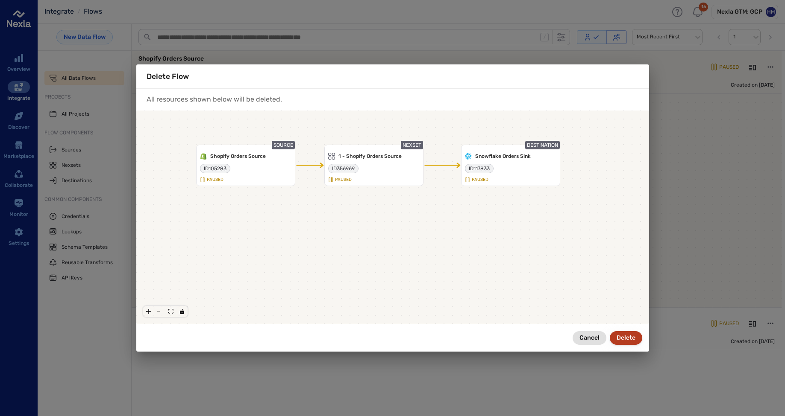
click at [630, 334] on button "Delete" at bounding box center [625, 338] width 32 height 14
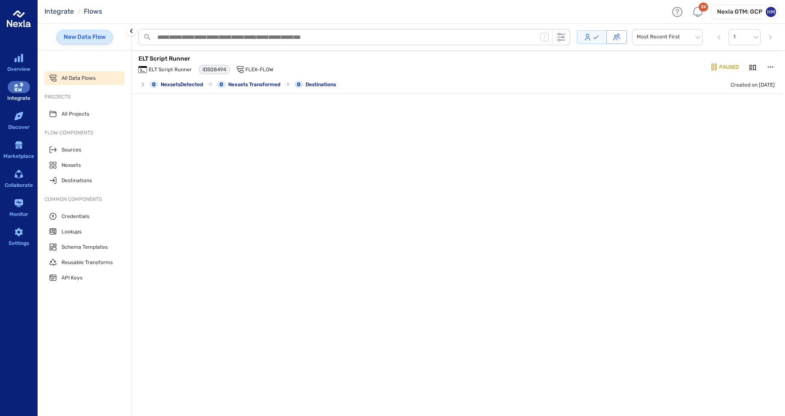
click at [89, 36] on link "New Data Flow" at bounding box center [84, 37] width 56 height 15
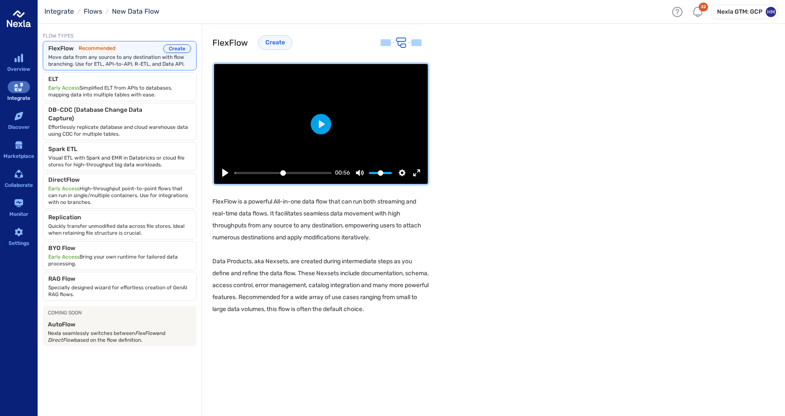
click at [170, 50] on button "Create" at bounding box center [177, 48] width 28 height 9
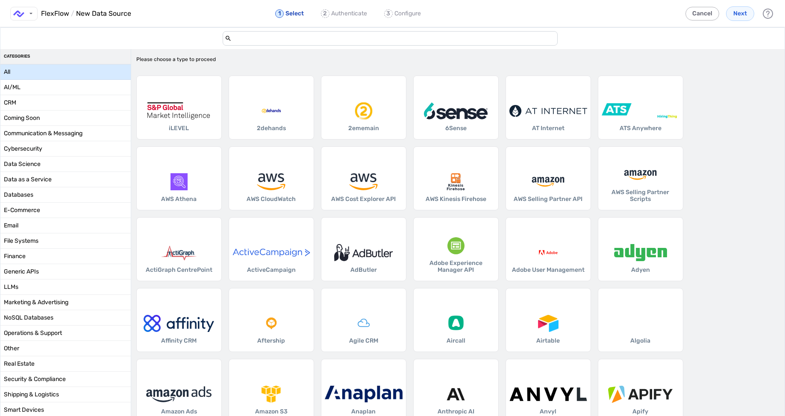
click at [262, 36] on input "add-data-source-form-container" at bounding box center [393, 39] width 324 height 14
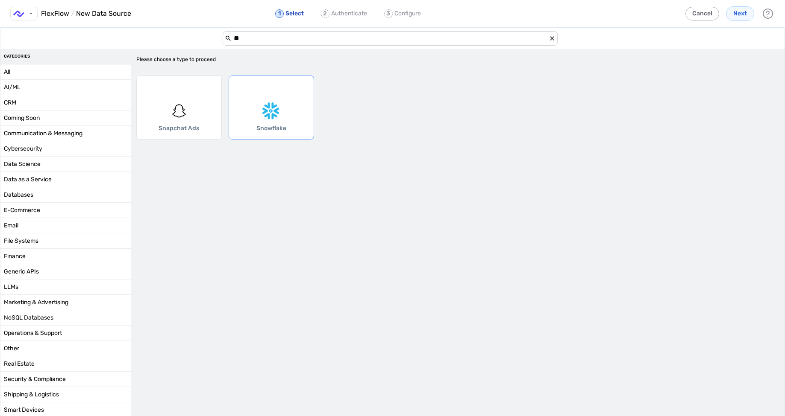
type input "**"
click at [261, 106] on div "add-data-source-form-container" at bounding box center [271, 111] width 78 height 17
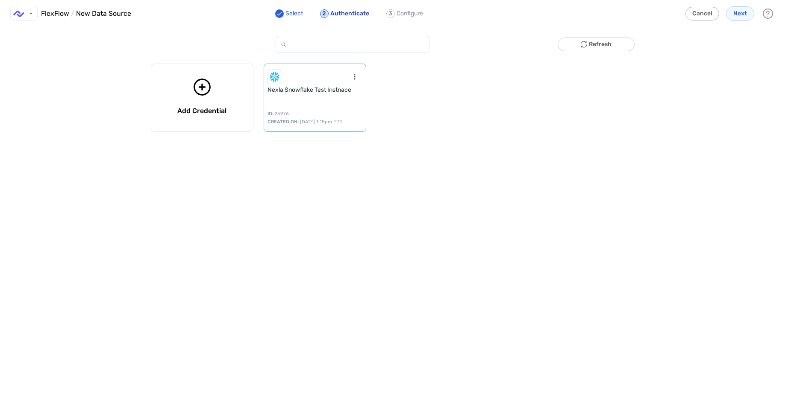
click at [311, 102] on div "Nexla Snowflake Test Instnace ID: 25976 CREATED ON: Sep 11, 2025 at 1:15pm EDT" at bounding box center [315, 98] width 103 height 68
click at [736, 13] on span "Next" at bounding box center [740, 13] width 14 height 9
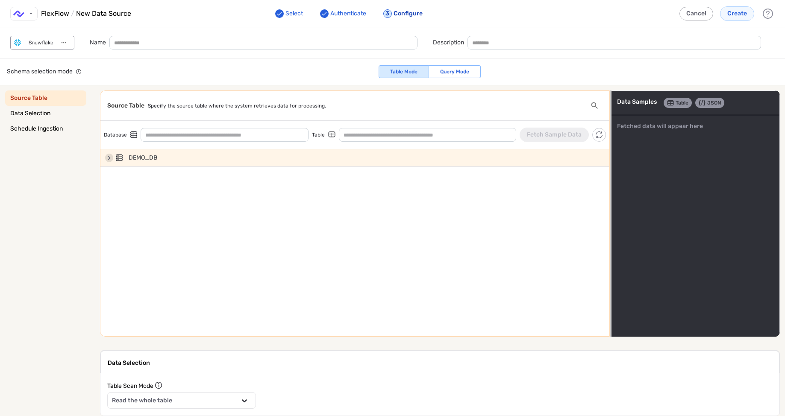
click at [111, 157] on icon "add-data-source-form-container" at bounding box center [109, 158] width 9 height 8
type input "*******"
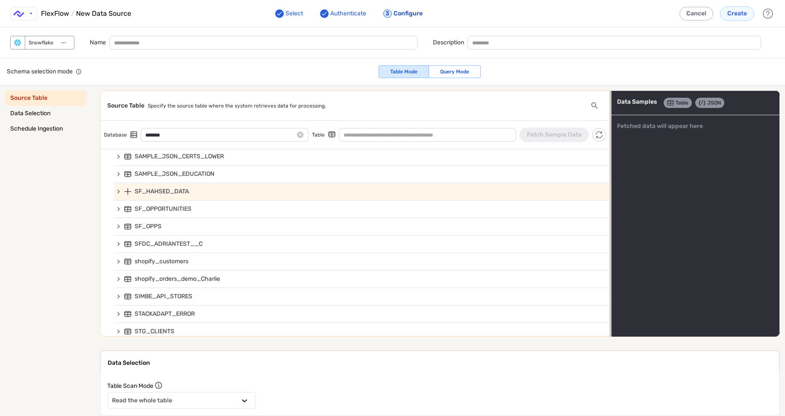
scroll to position [759, 0]
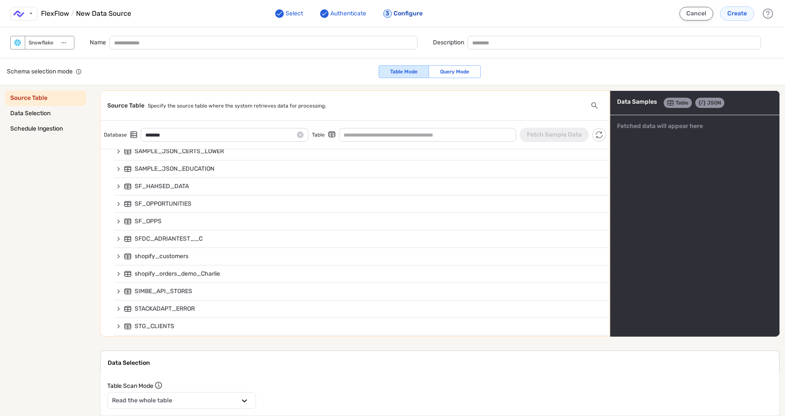
click at [698, 15] on button "Cancel" at bounding box center [696, 14] width 34 height 14
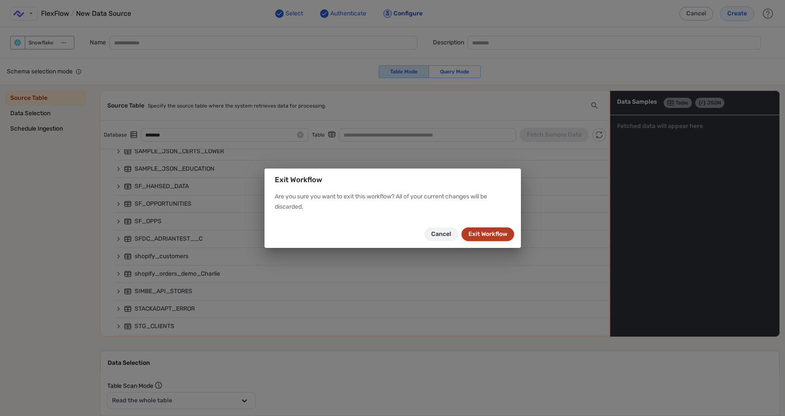
click at [492, 231] on button "Exit Workflow" at bounding box center [487, 235] width 53 height 14
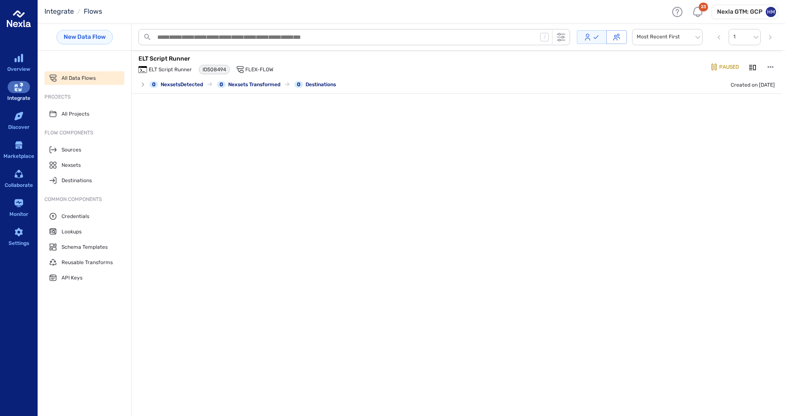
click at [749, 67] on icon "Details" at bounding box center [752, 67] width 7 height 5
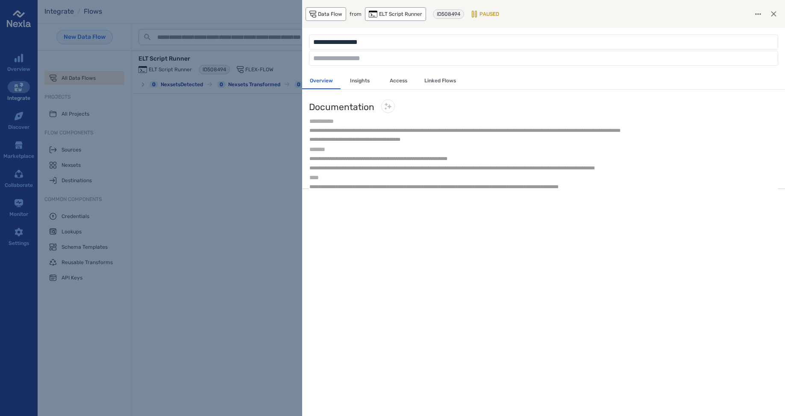
drag, startPoint x: 390, startPoint y: 41, endPoint x: 305, endPoint y: 41, distance: 84.1
click at [305, 41] on div "**********" at bounding box center [543, 50] width 483 height 45
type input "********"
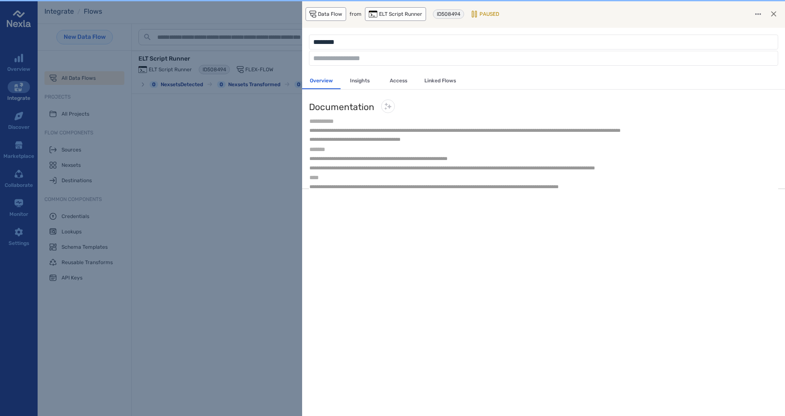
click at [218, 158] on div at bounding box center [392, 208] width 785 height 416
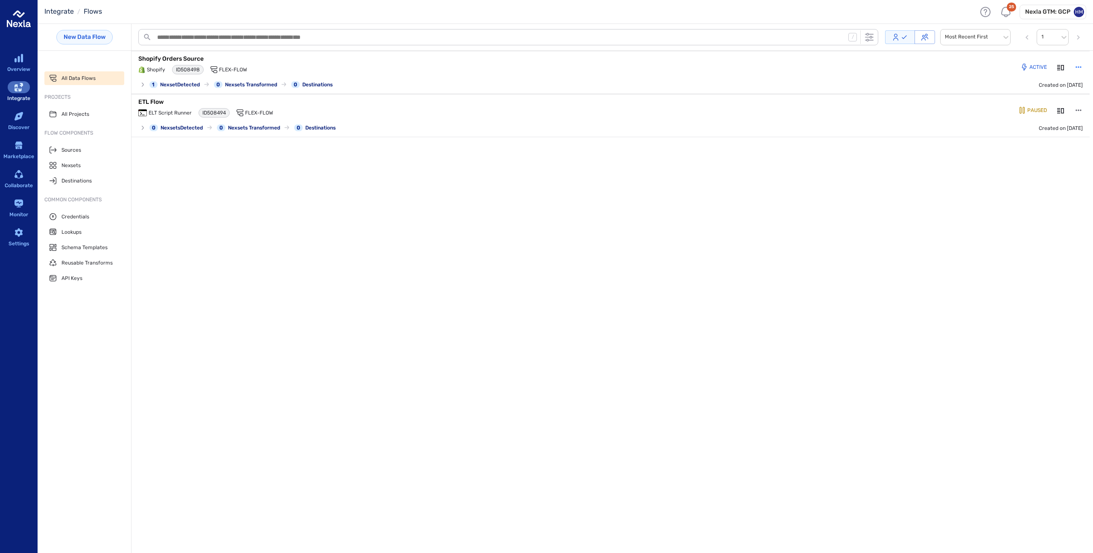
click at [1079, 66] on icon "button" at bounding box center [1079, 67] width 9 height 9
click at [1048, 120] on p "Pause Flow" at bounding box center [1045, 118] width 45 height 9
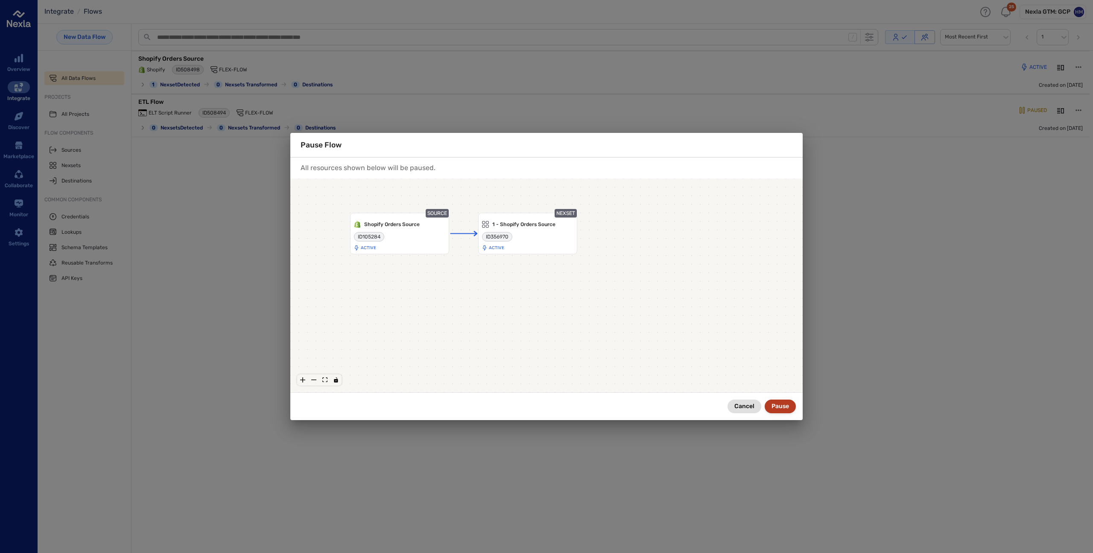
click at [785, 406] on button "Pause" at bounding box center [780, 406] width 31 height 14
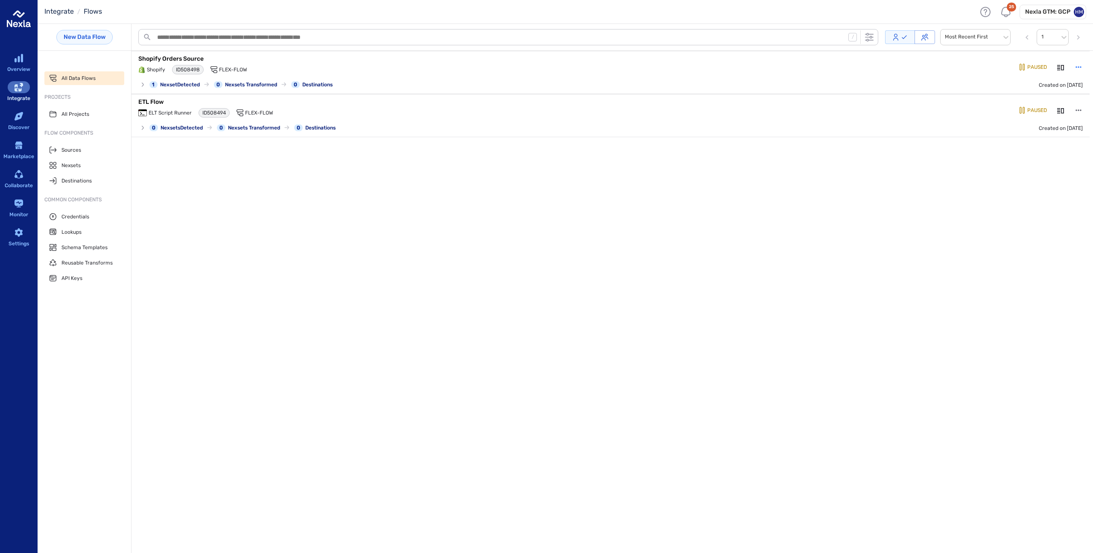
click at [1076, 69] on icon "button" at bounding box center [1079, 67] width 9 height 9
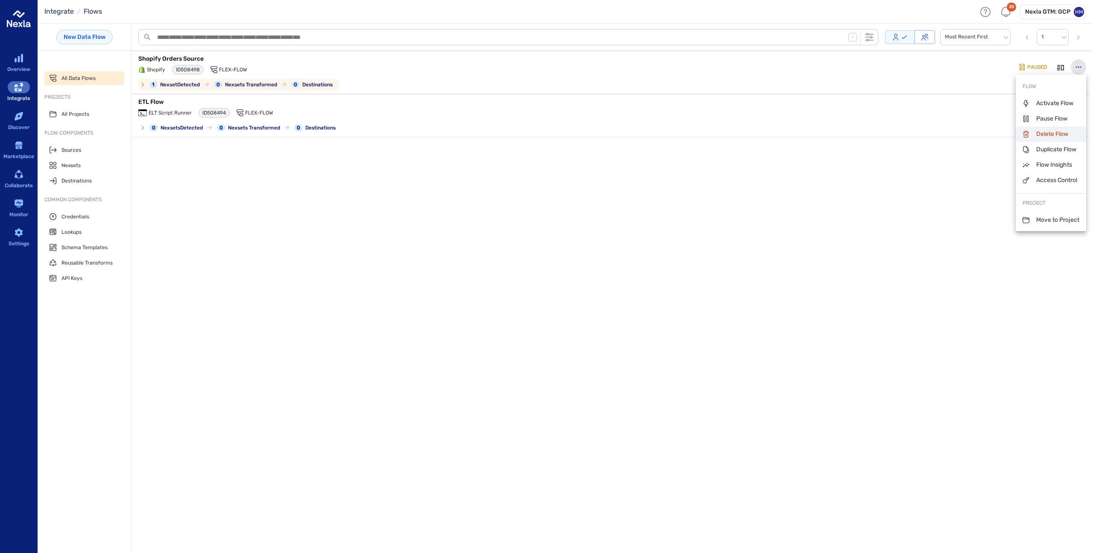
click at [1049, 133] on p "Delete Flow" at bounding box center [1046, 134] width 46 height 9
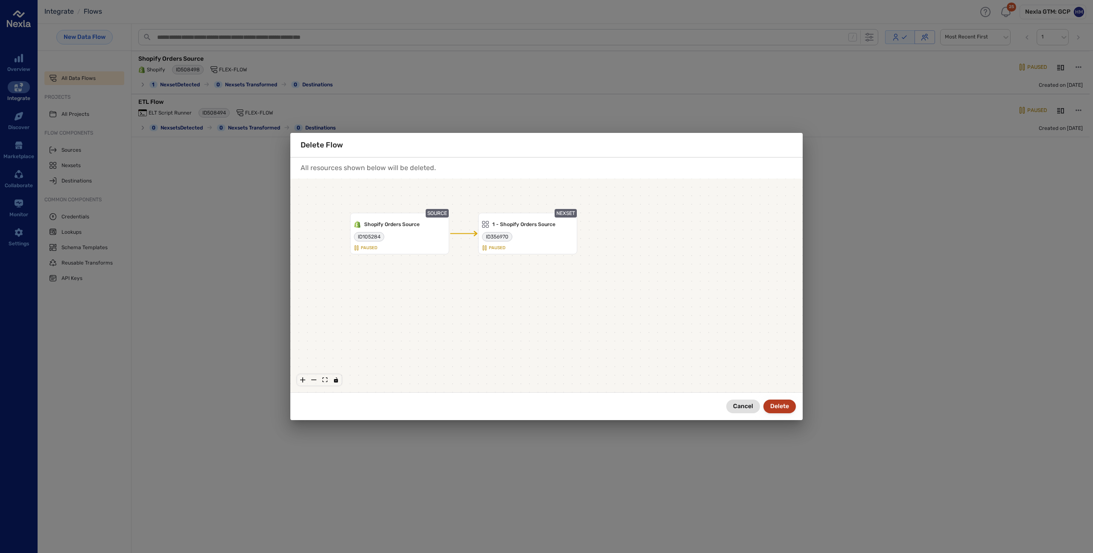
click at [777, 409] on button "Delete" at bounding box center [780, 406] width 32 height 14
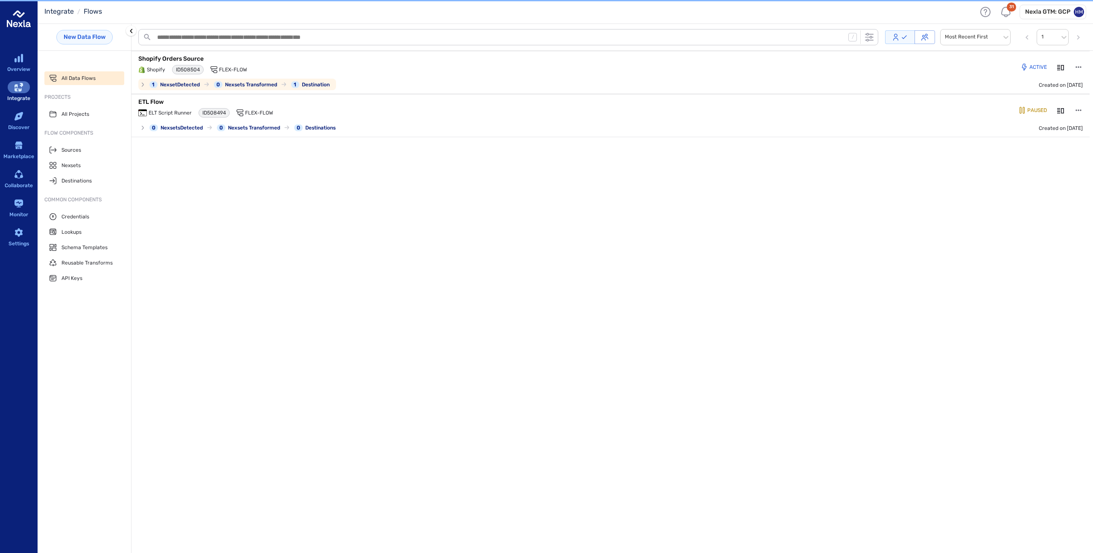
click at [164, 59] on p "Shopify Orders Source" at bounding box center [295, 59] width 315 height 9
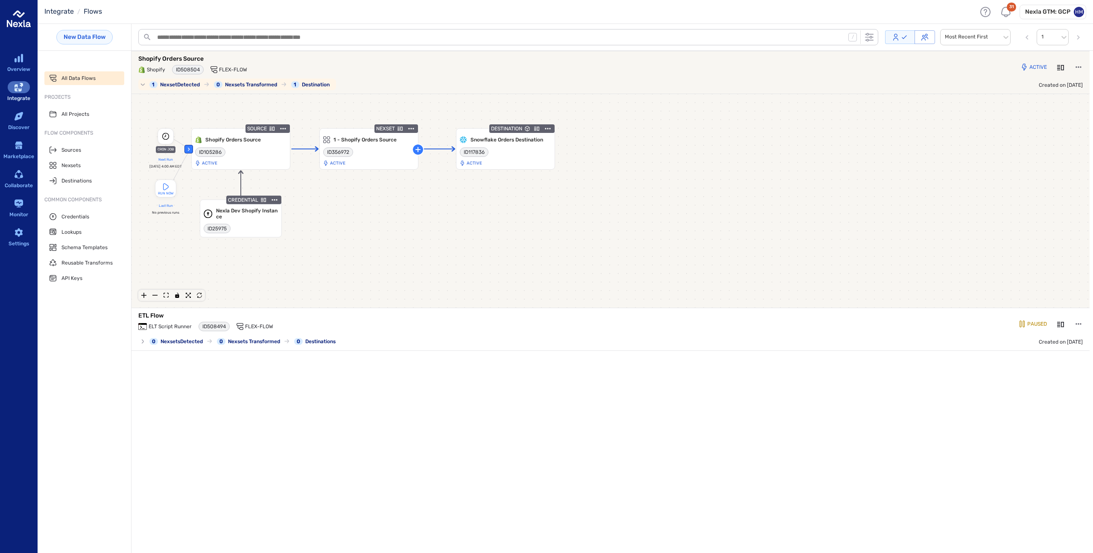
click at [161, 58] on p "Shopify Orders Source" at bounding box center [295, 59] width 315 height 9
